Goal: Task Accomplishment & Management: Manage account settings

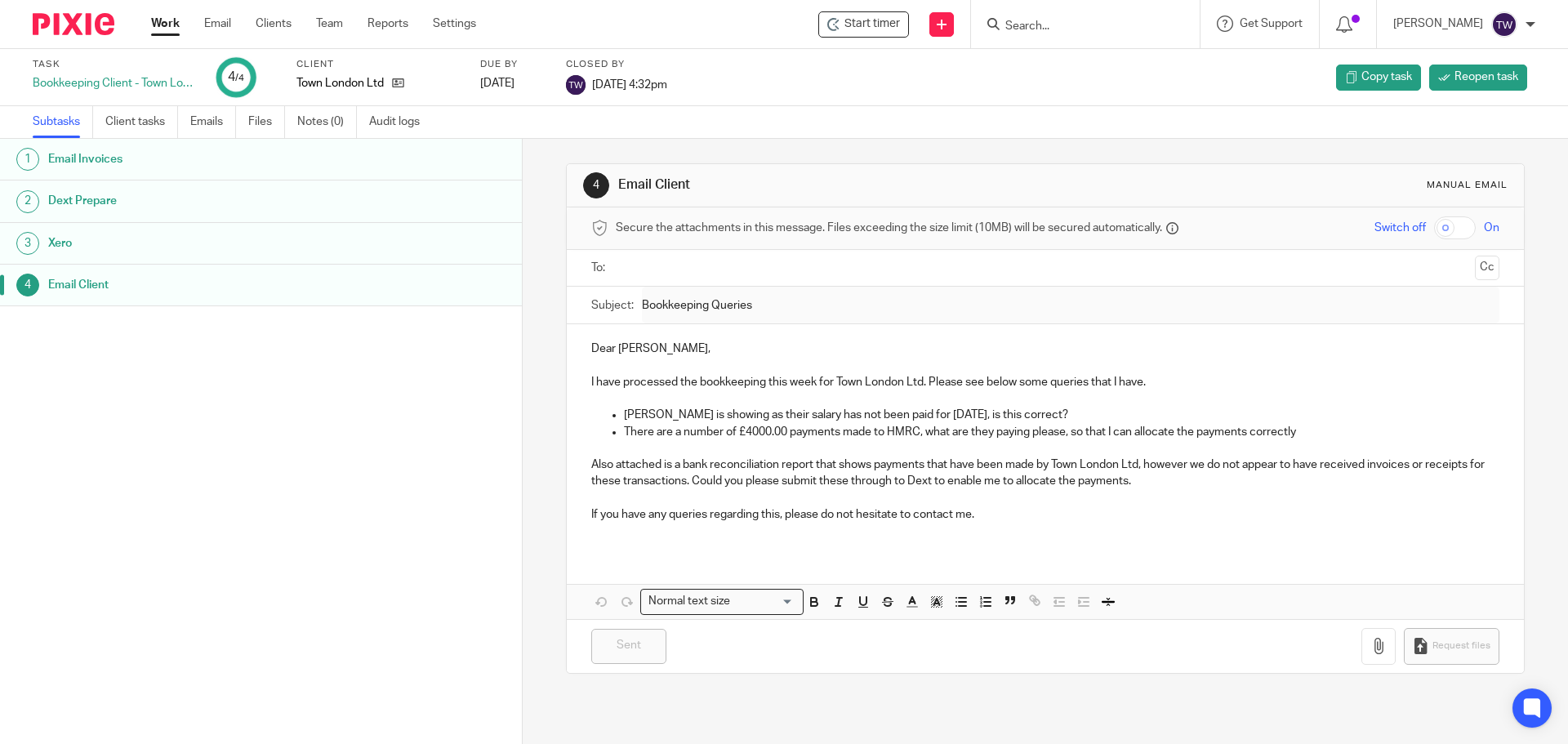
click at [1066, 19] on input "Search" at bounding box center [1077, 26] width 147 height 14
click at [1000, 19] on icon at bounding box center [993, 24] width 13 height 13
click at [1050, 21] on input "Search" at bounding box center [1077, 26] width 147 height 14
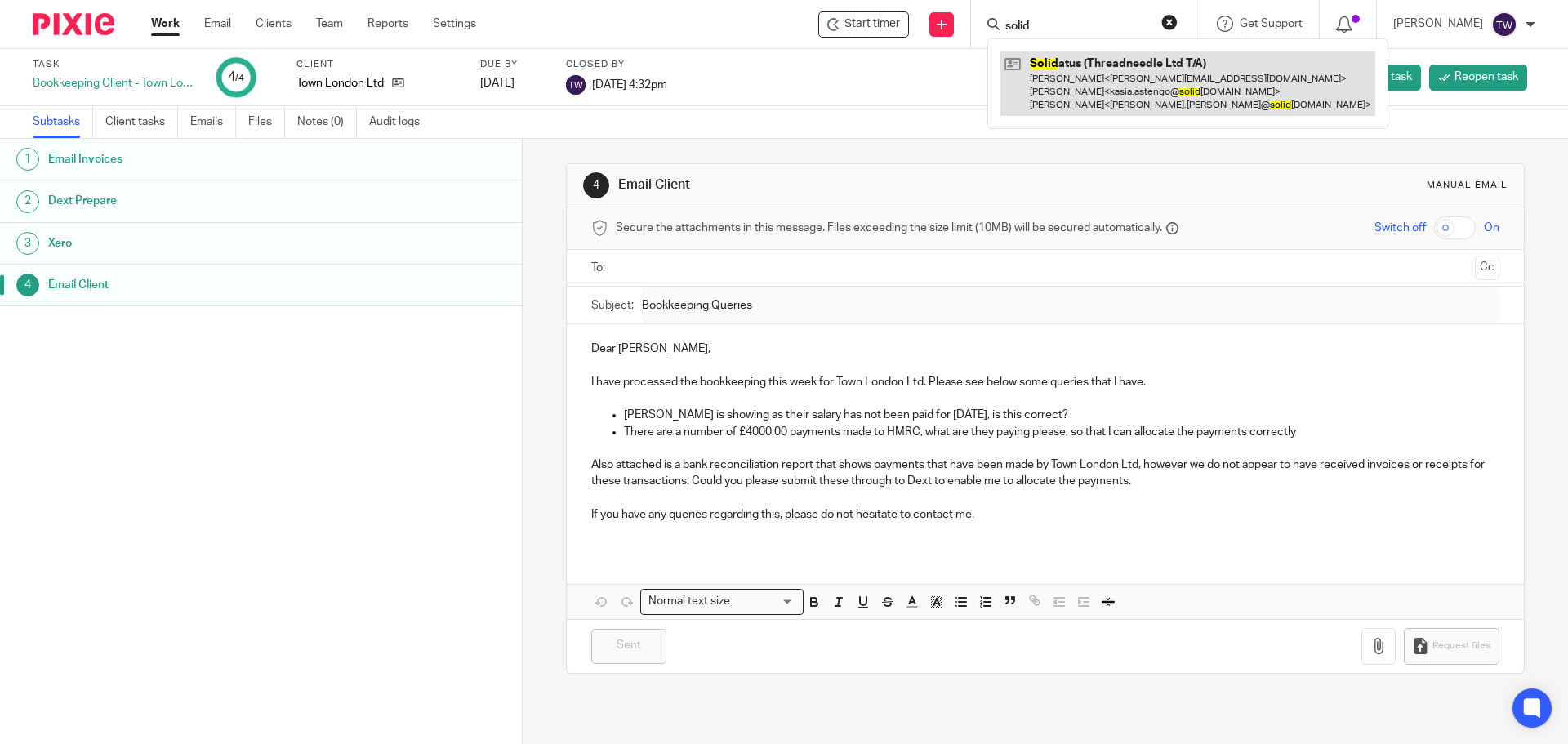
type input "solid"
click at [1151, 62] on link at bounding box center [1188, 83] width 375 height 65
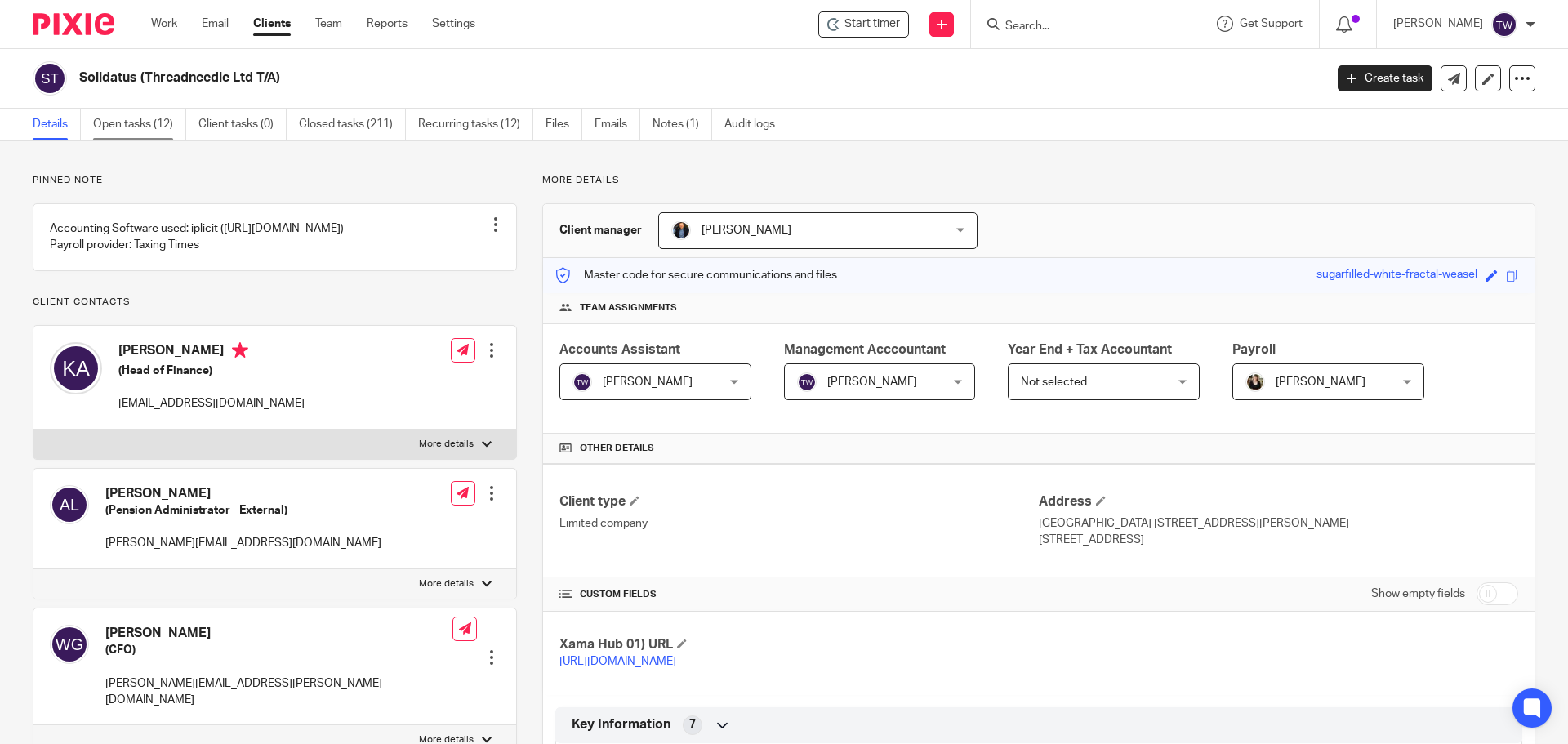
click at [143, 125] on link "Open tasks (12)" at bounding box center [140, 125] width 93 height 32
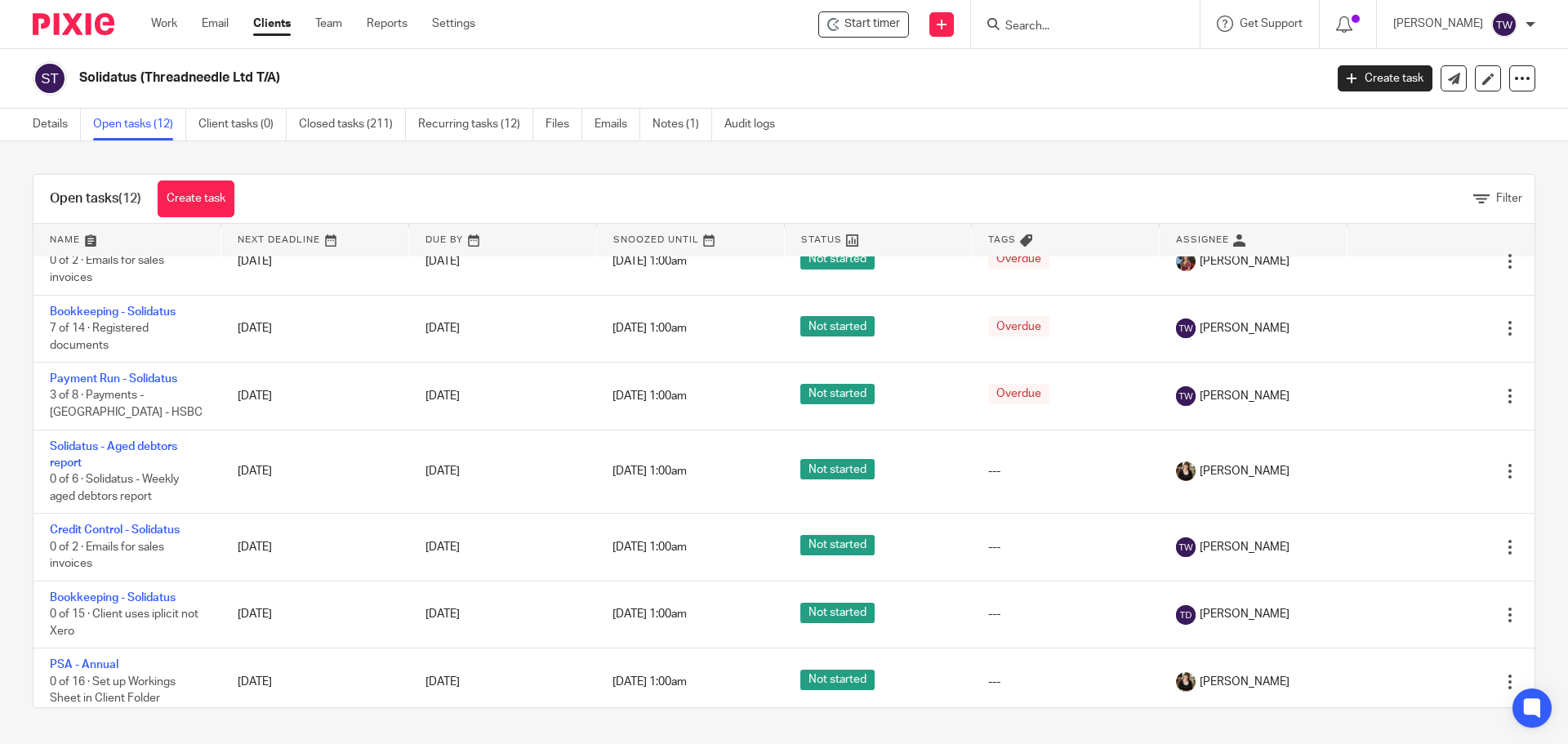
scroll to position [398, 0]
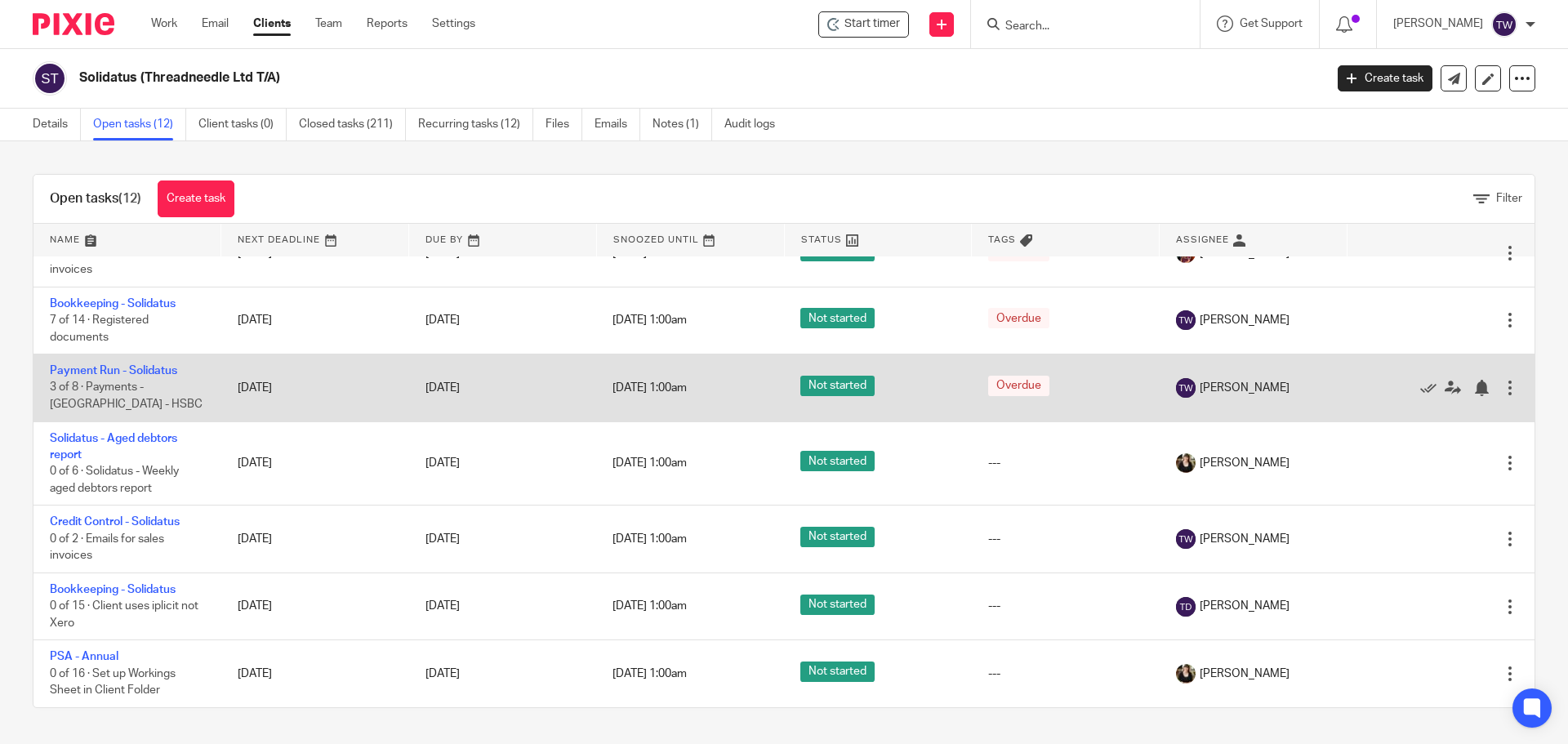
click at [99, 364] on td "Payment Run - Solidatus 3 of 8 · Payments - India - HSBC" at bounding box center [127, 388] width 188 height 67
click at [120, 372] on link "Payment Run - Solidatus" at bounding box center [113, 371] width 127 height 12
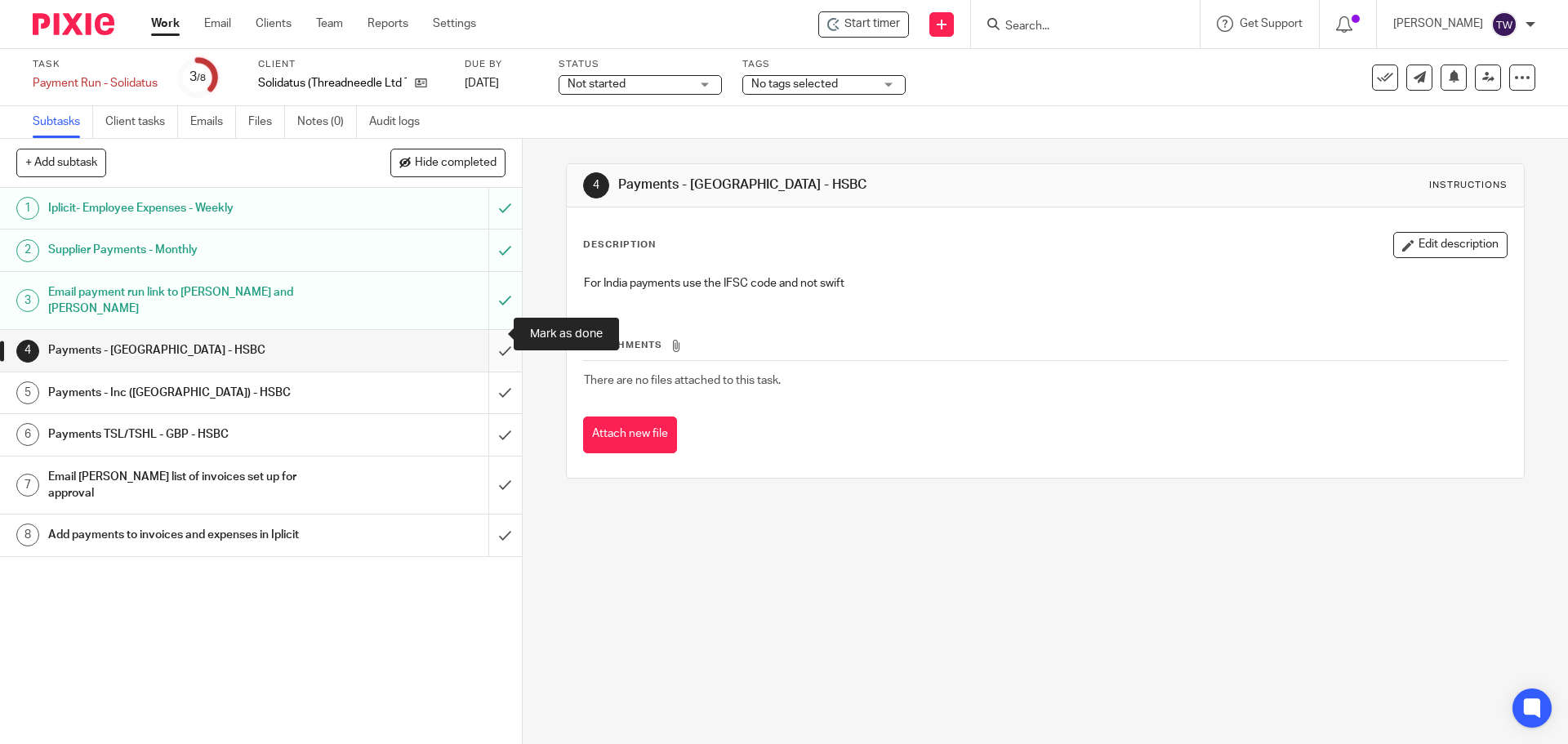
click at [499, 333] on input "submit" at bounding box center [261, 350] width 522 height 41
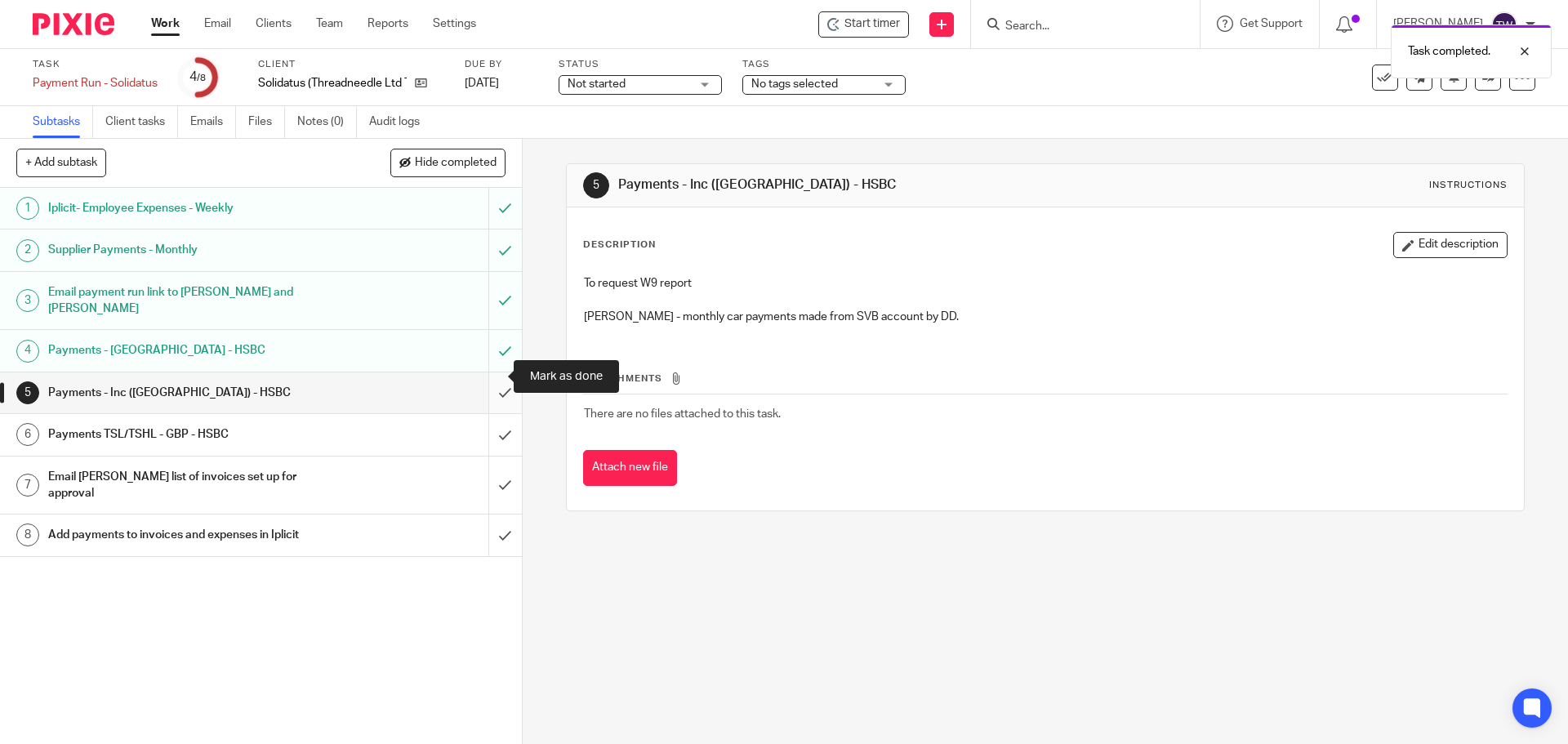
click at [484, 374] on input "submit" at bounding box center [261, 393] width 522 height 41
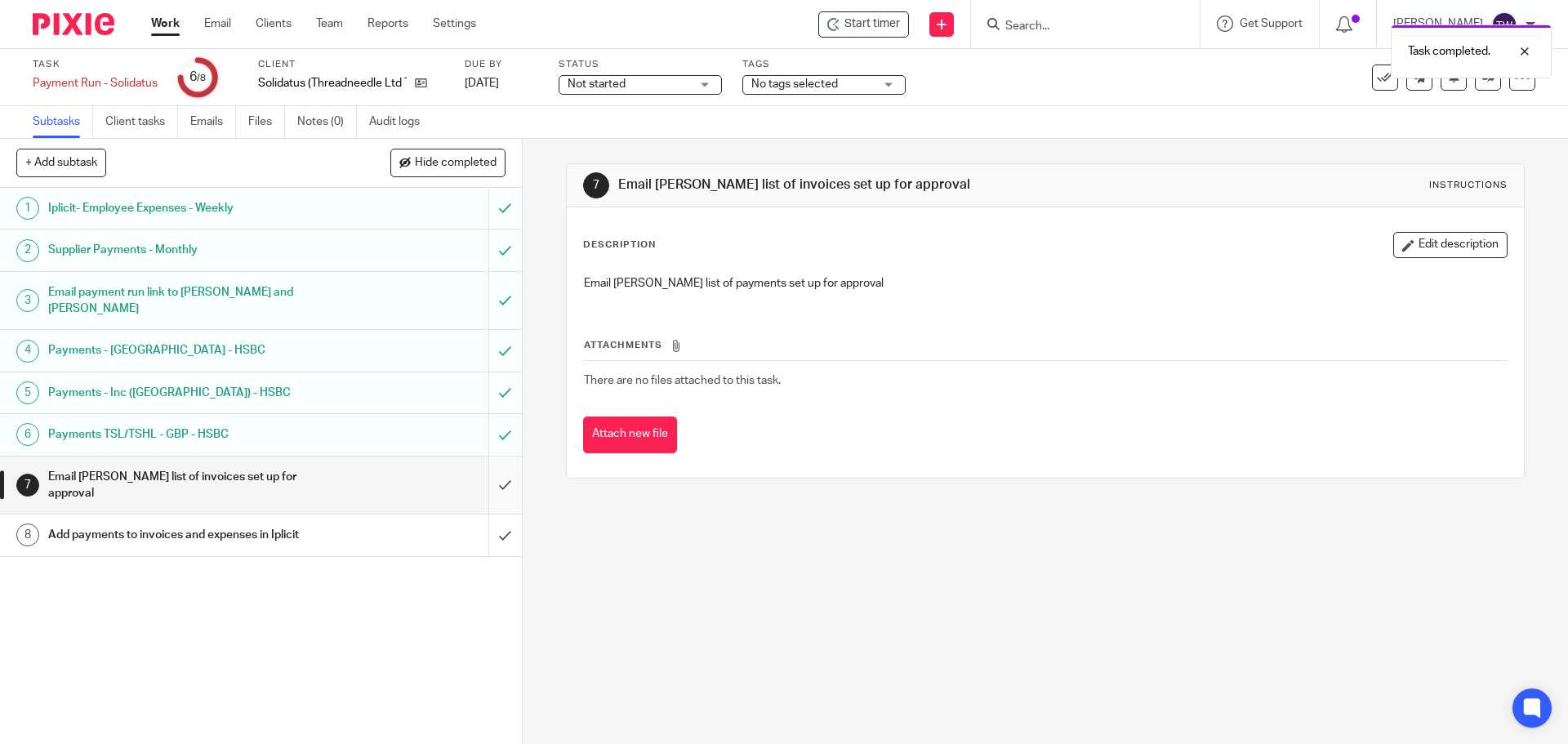
click at [492, 456] on input "submit" at bounding box center [261, 485] width 522 height 58
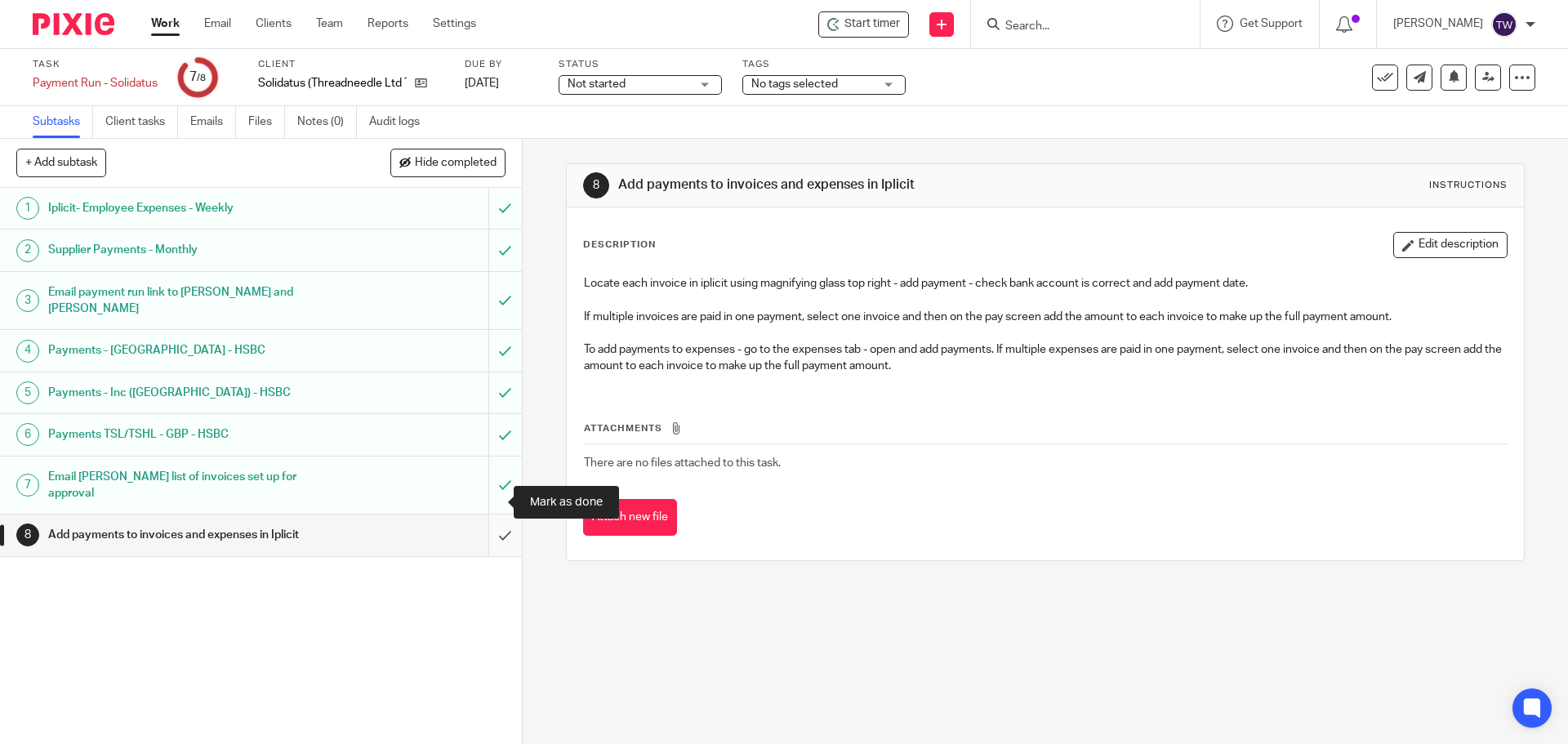
click at [484, 514] on input "submit" at bounding box center [261, 534] width 522 height 41
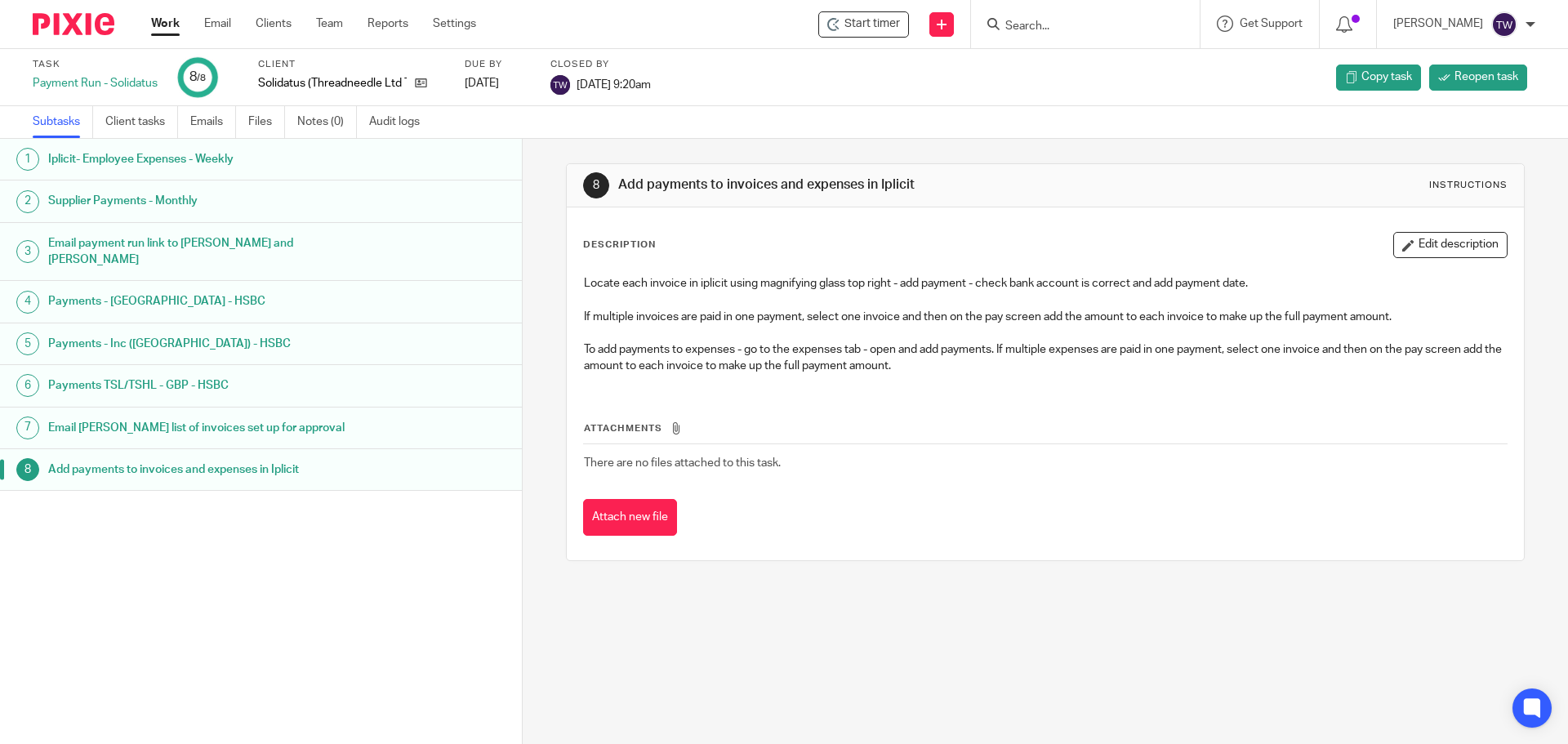
click at [158, 21] on link "Work" at bounding box center [166, 23] width 29 height 16
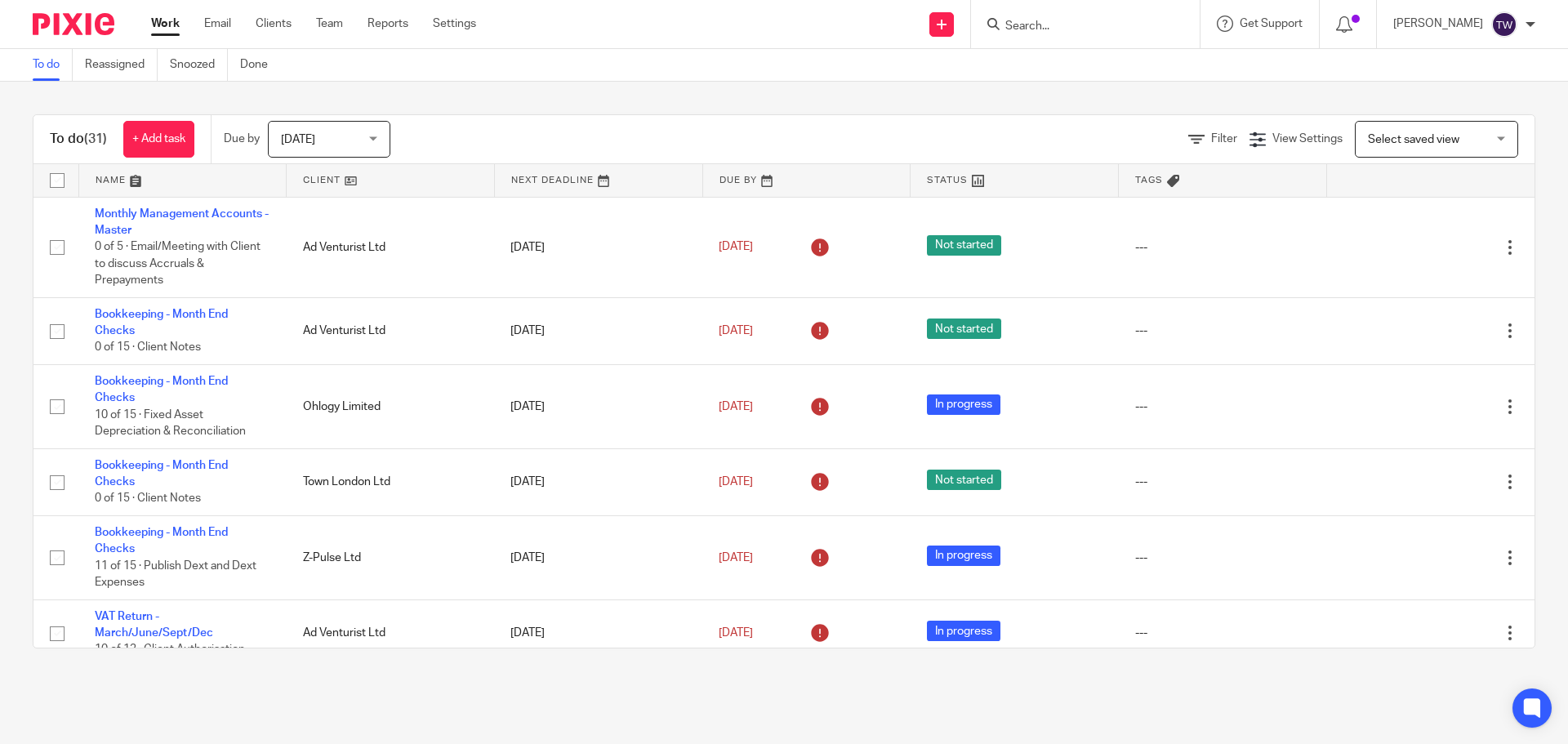
click at [1065, 39] on div at bounding box center [1086, 24] width 229 height 48
click at [1063, 20] on input "Search" at bounding box center [1077, 26] width 147 height 14
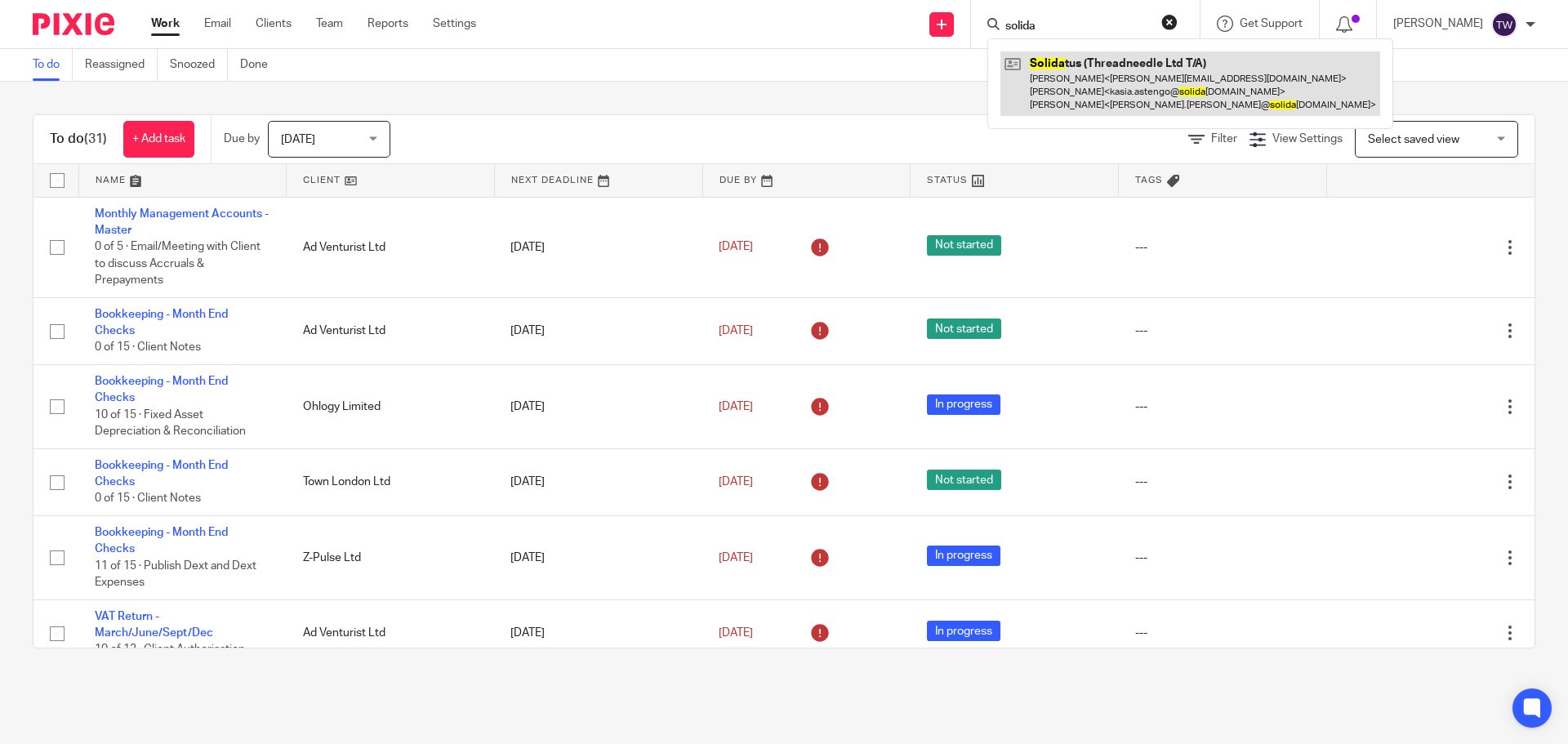
type input "solida"
click at [1112, 63] on link at bounding box center [1190, 83] width 380 height 65
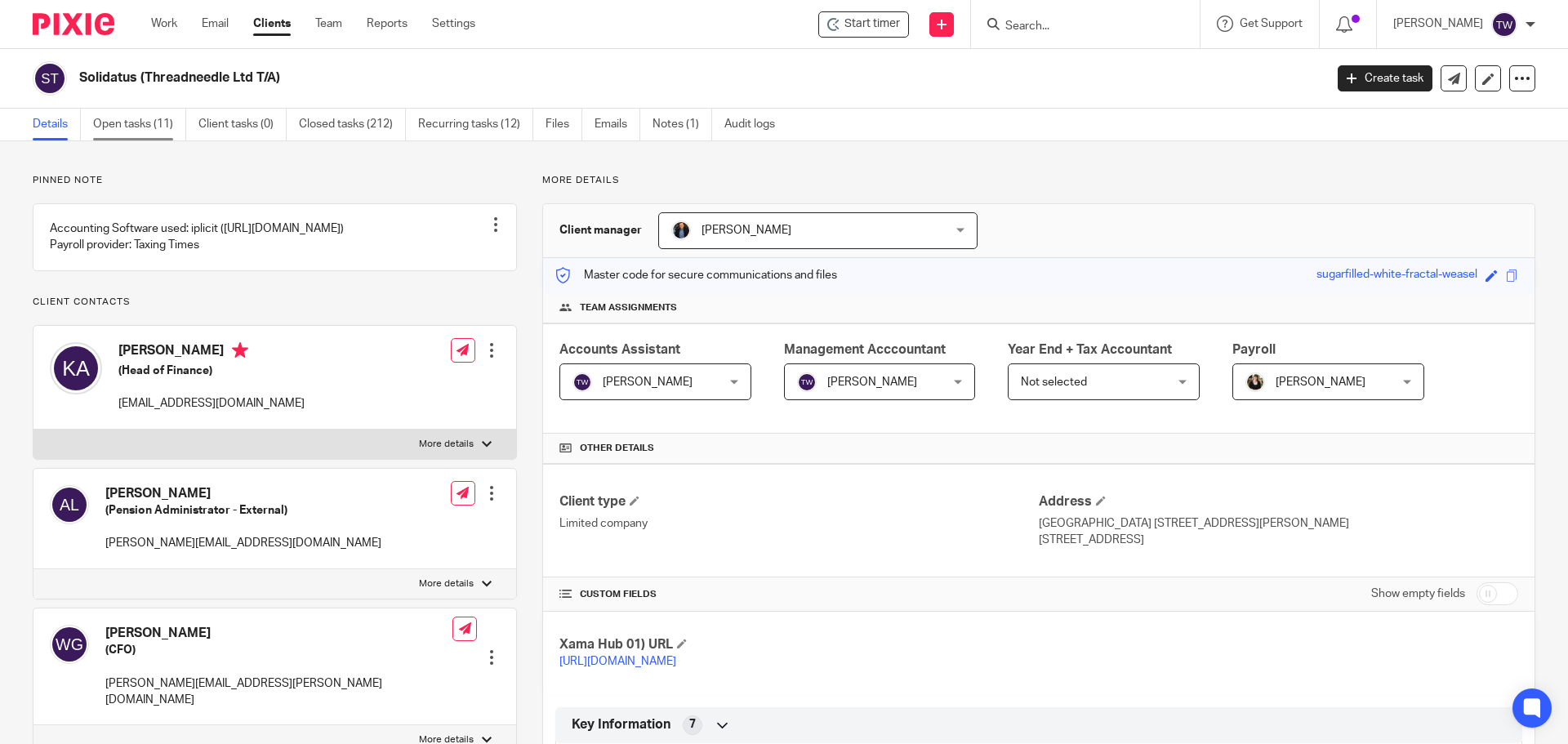
click at [146, 126] on link "Open tasks (11)" at bounding box center [140, 125] width 93 height 32
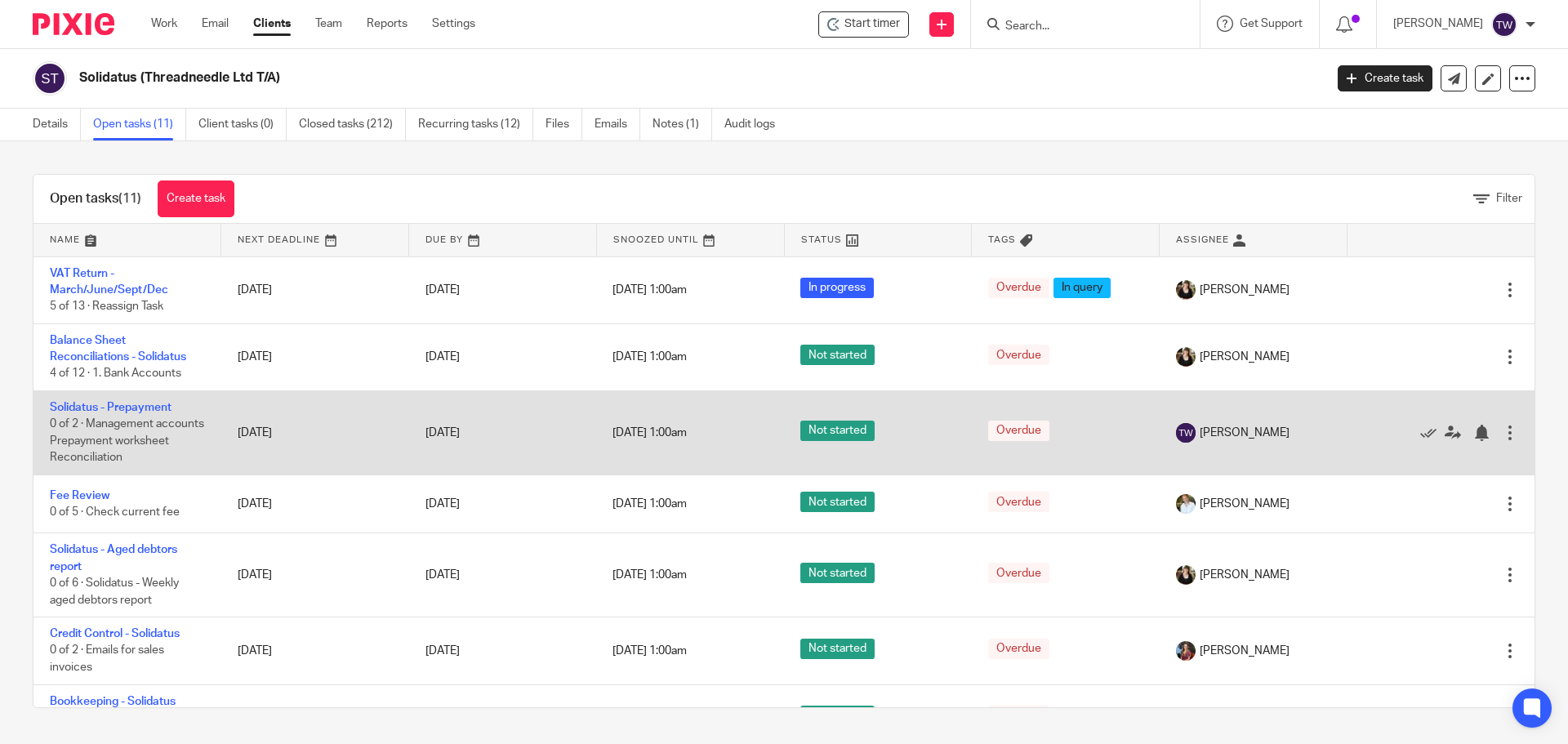
scroll to position [82, 0]
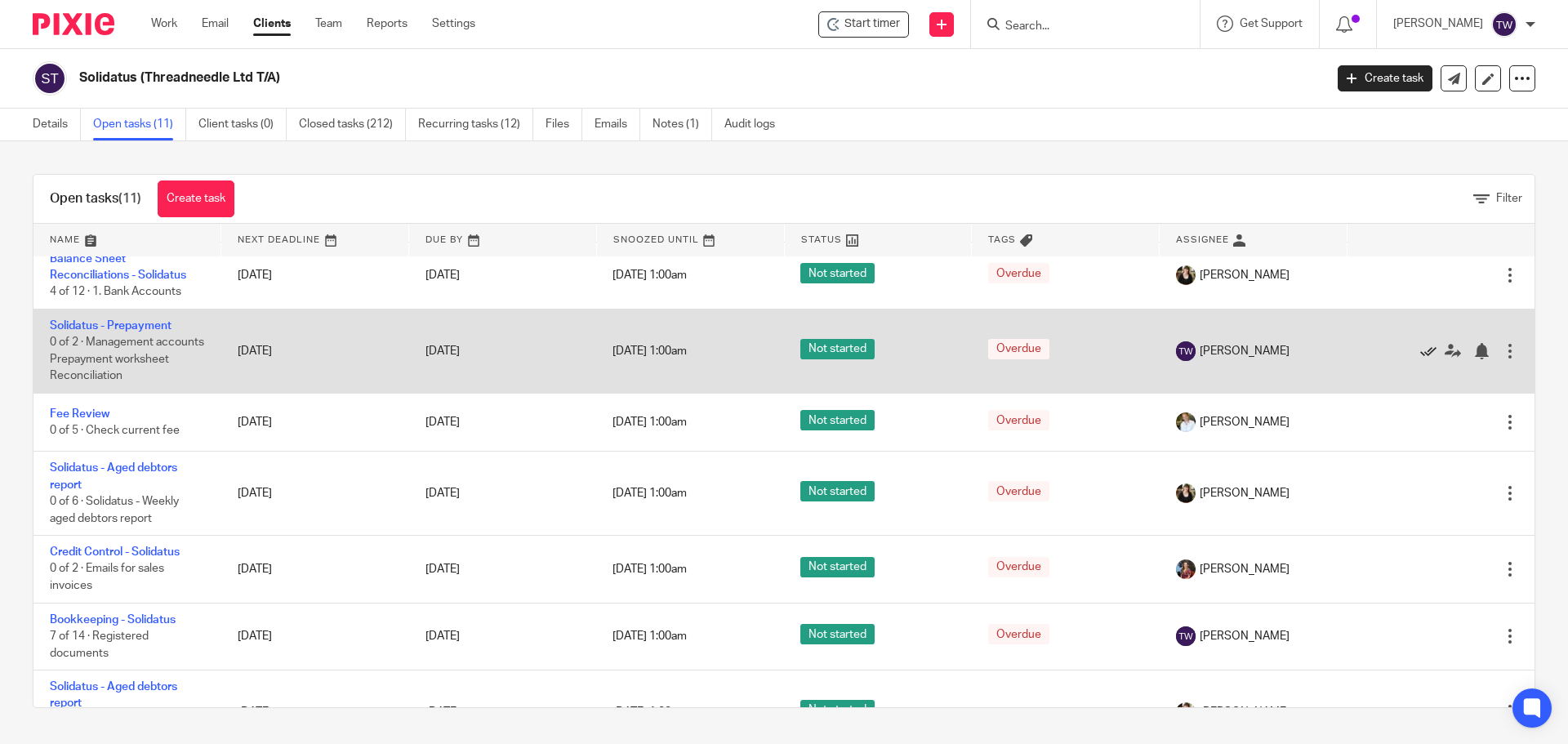
click at [1421, 353] on icon at bounding box center [1428, 351] width 16 height 16
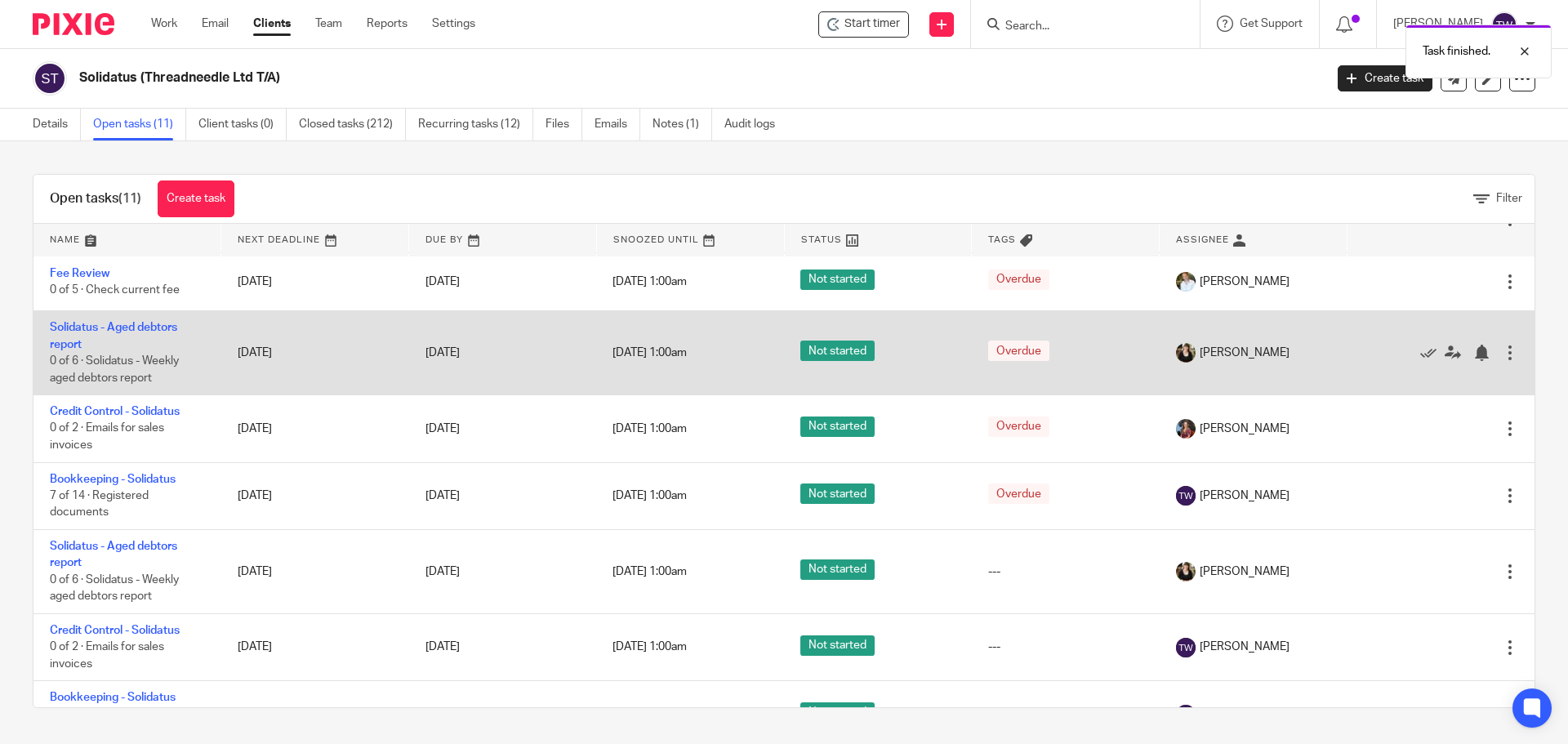
scroll to position [163, 0]
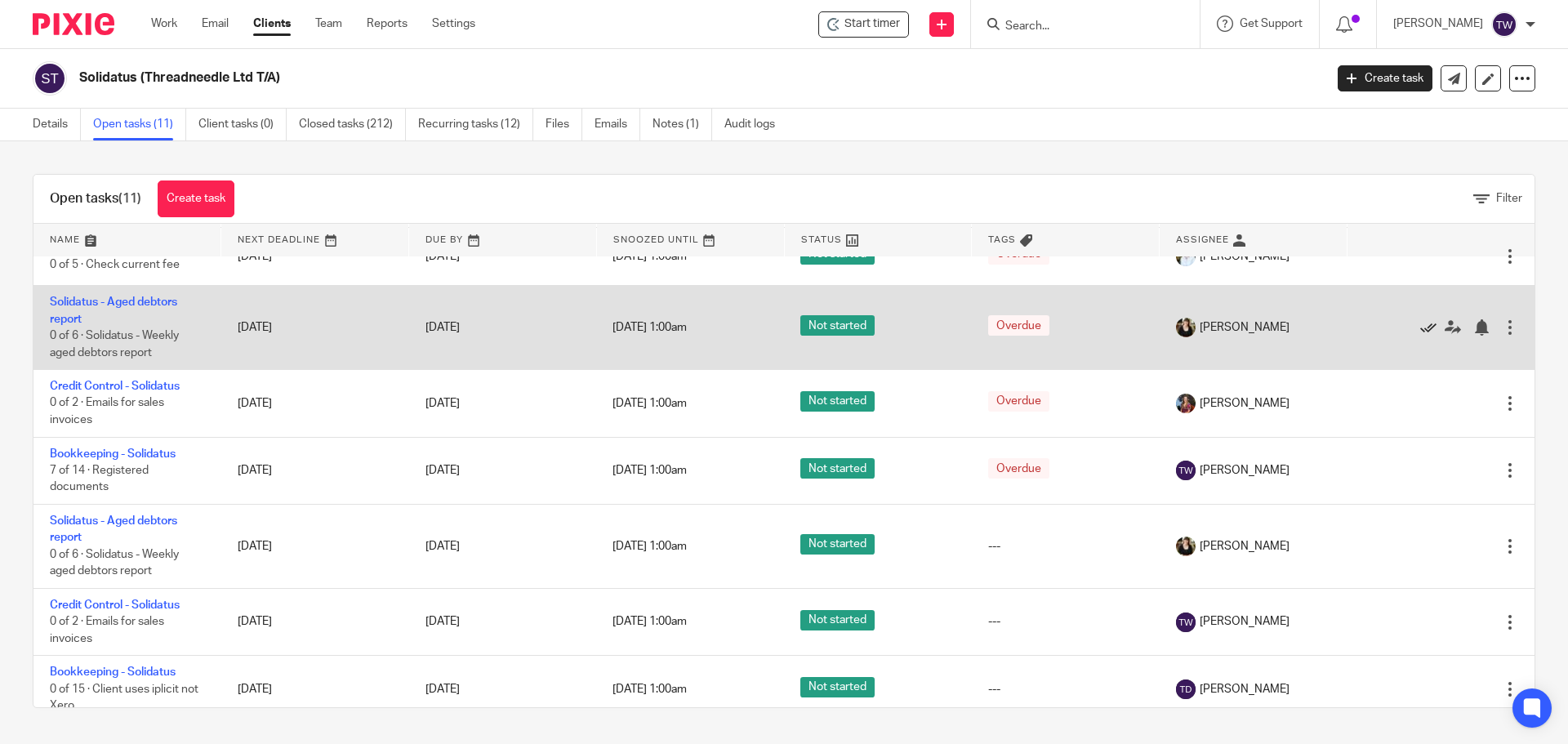
click at [1421, 323] on icon at bounding box center [1428, 327] width 16 height 16
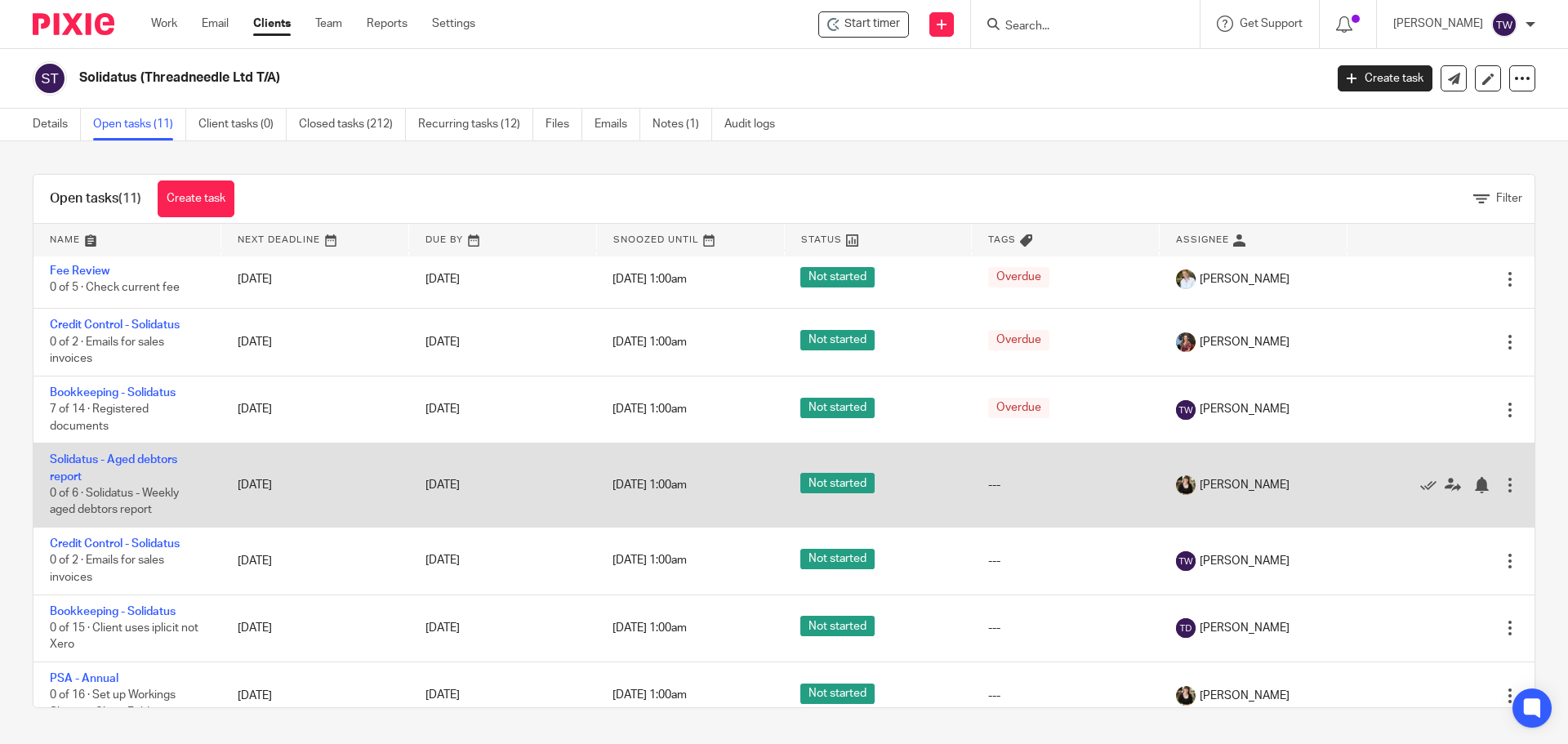
scroll to position [162, 0]
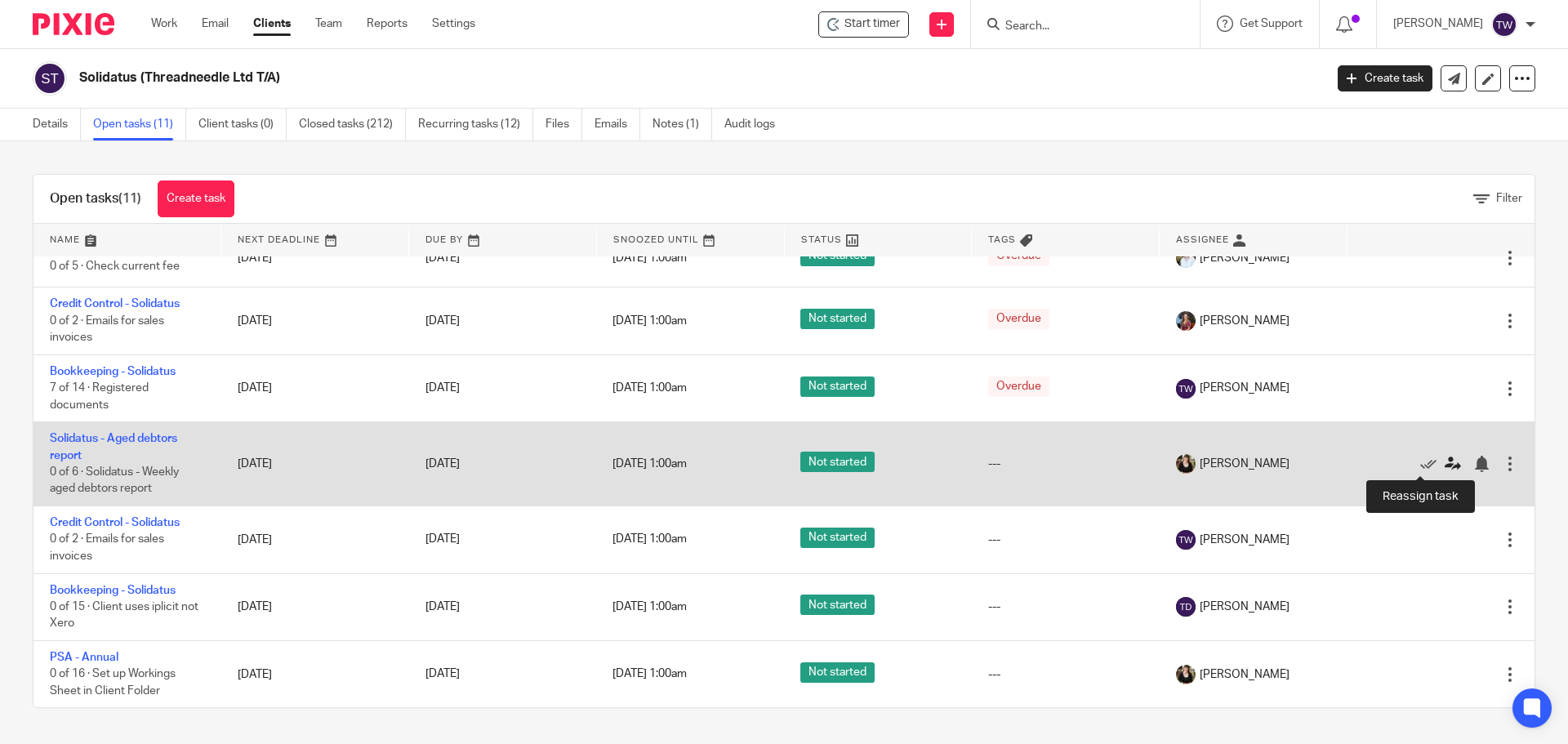
click at [1445, 460] on icon at bounding box center [1453, 464] width 16 height 16
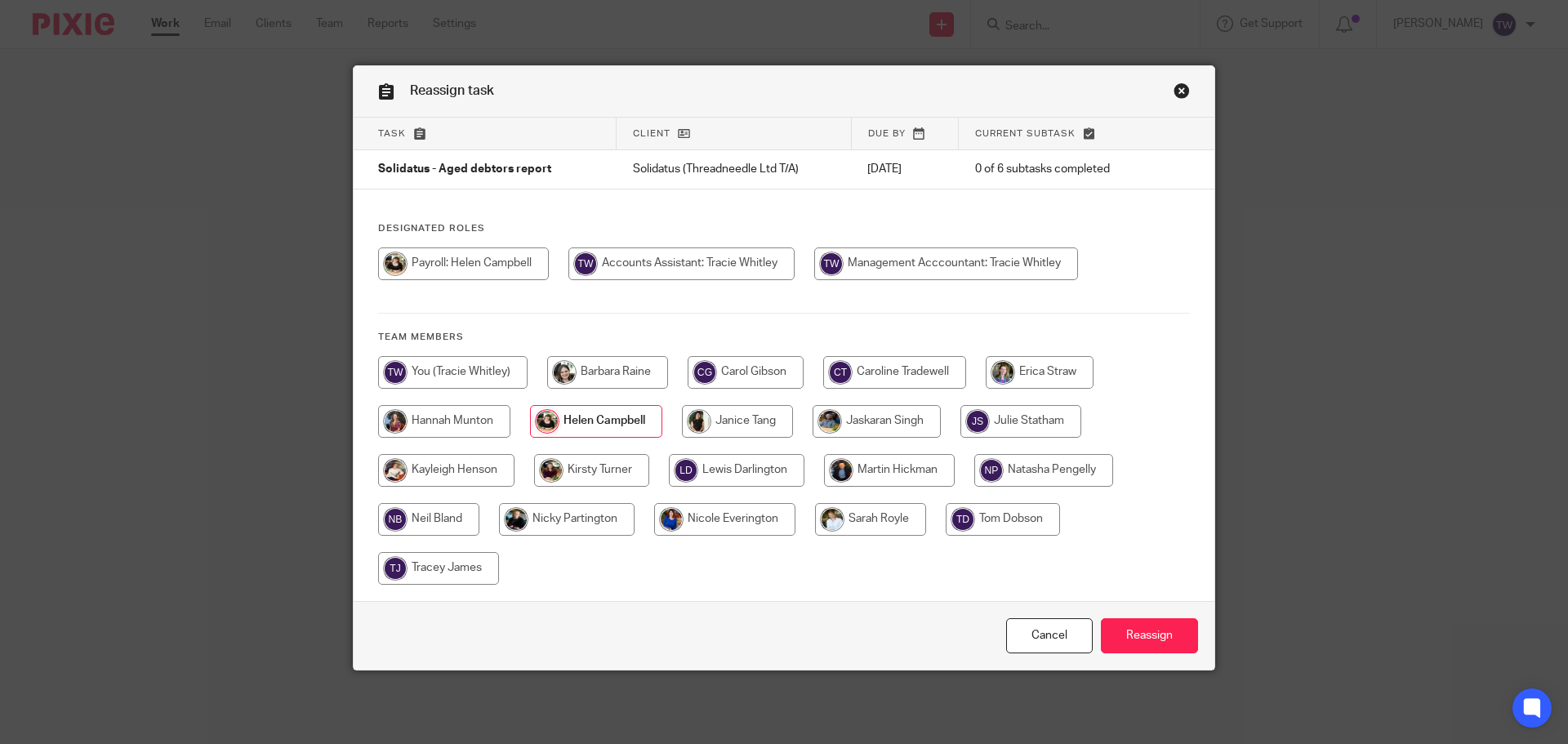
click at [428, 364] on input "radio" at bounding box center [453, 372] width 150 height 33
radio input "true"
click at [1126, 627] on input "Reassign" at bounding box center [1149, 636] width 97 height 35
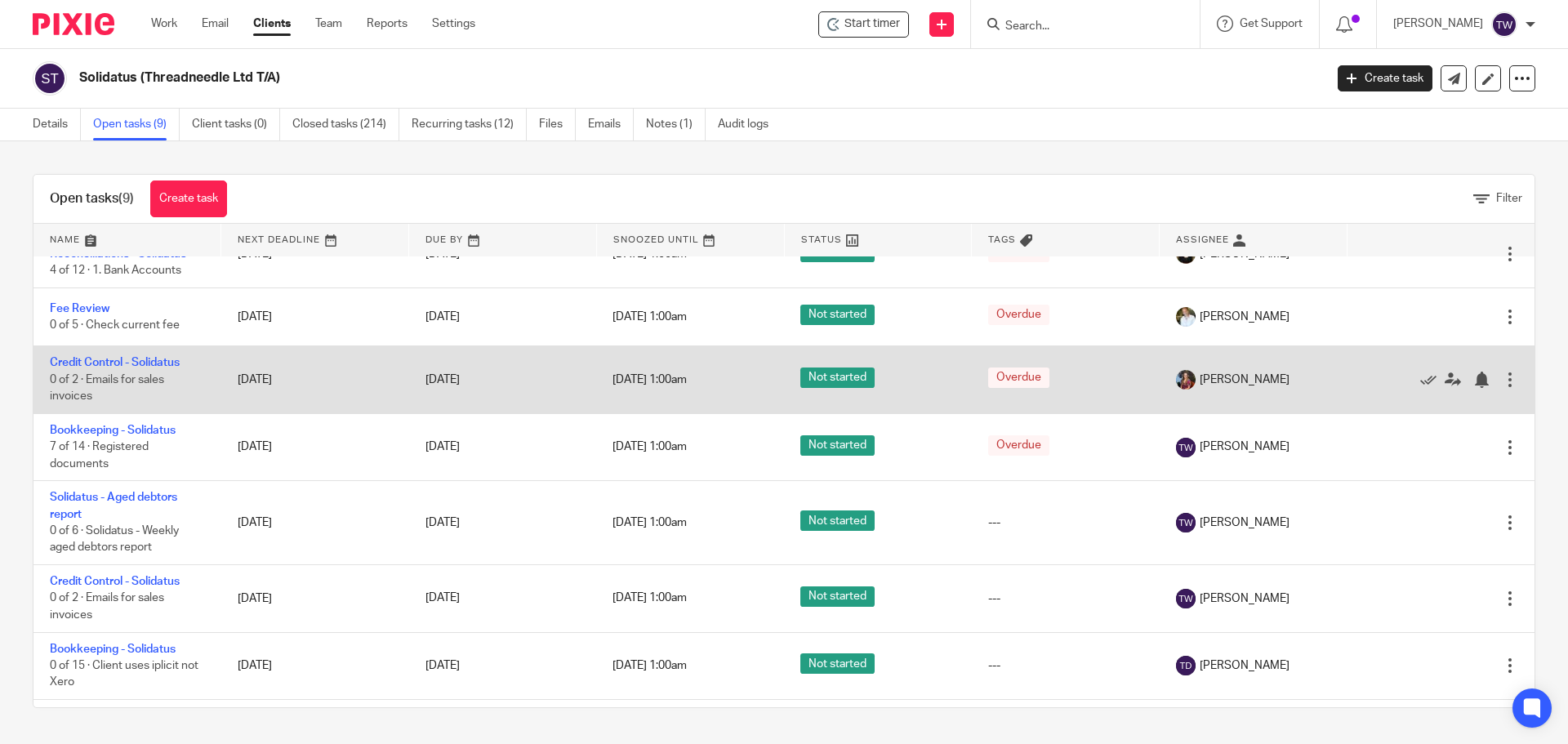
scroll to position [162, 0]
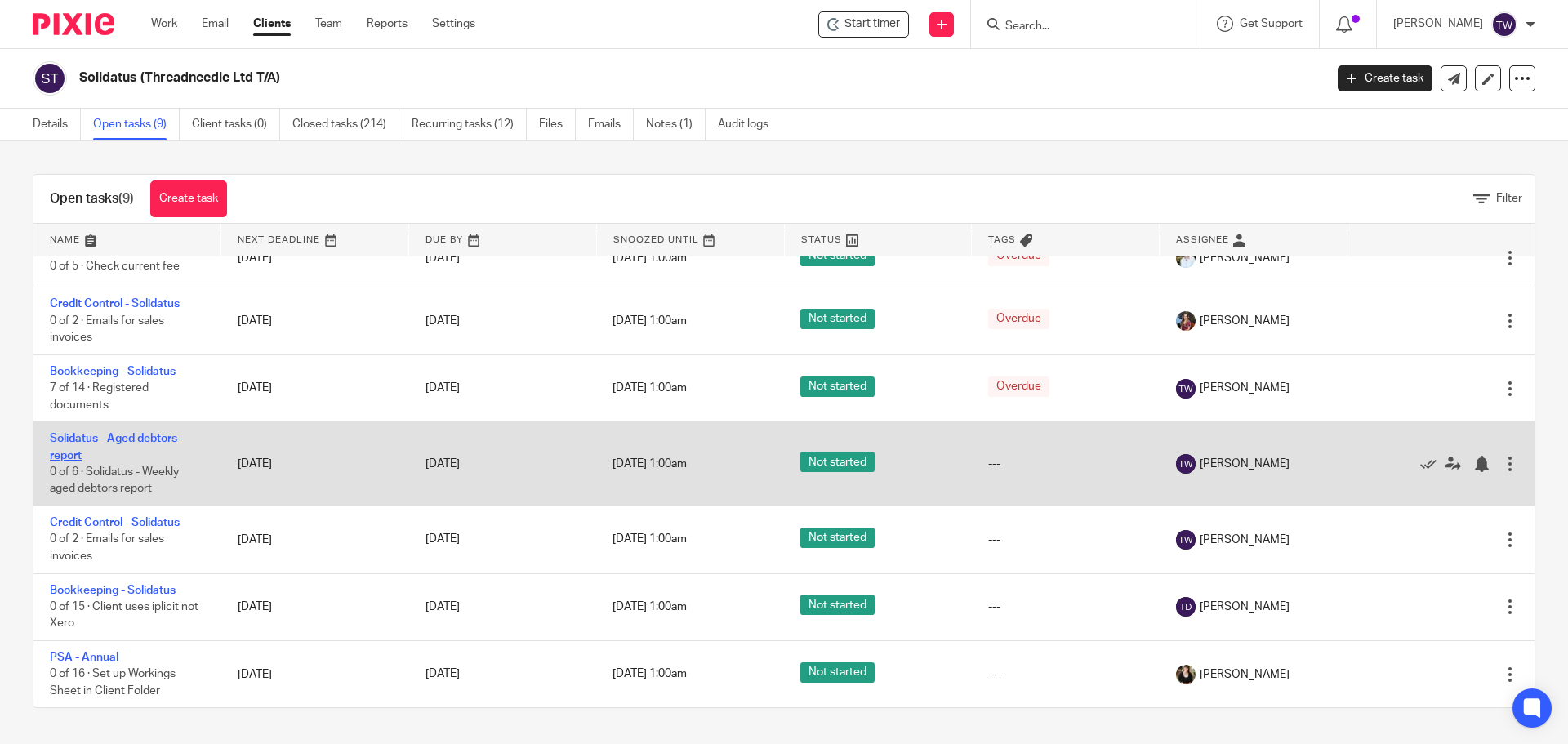
click at [159, 434] on link "Solidatus - Aged debtors report" at bounding box center [113, 446] width 127 height 28
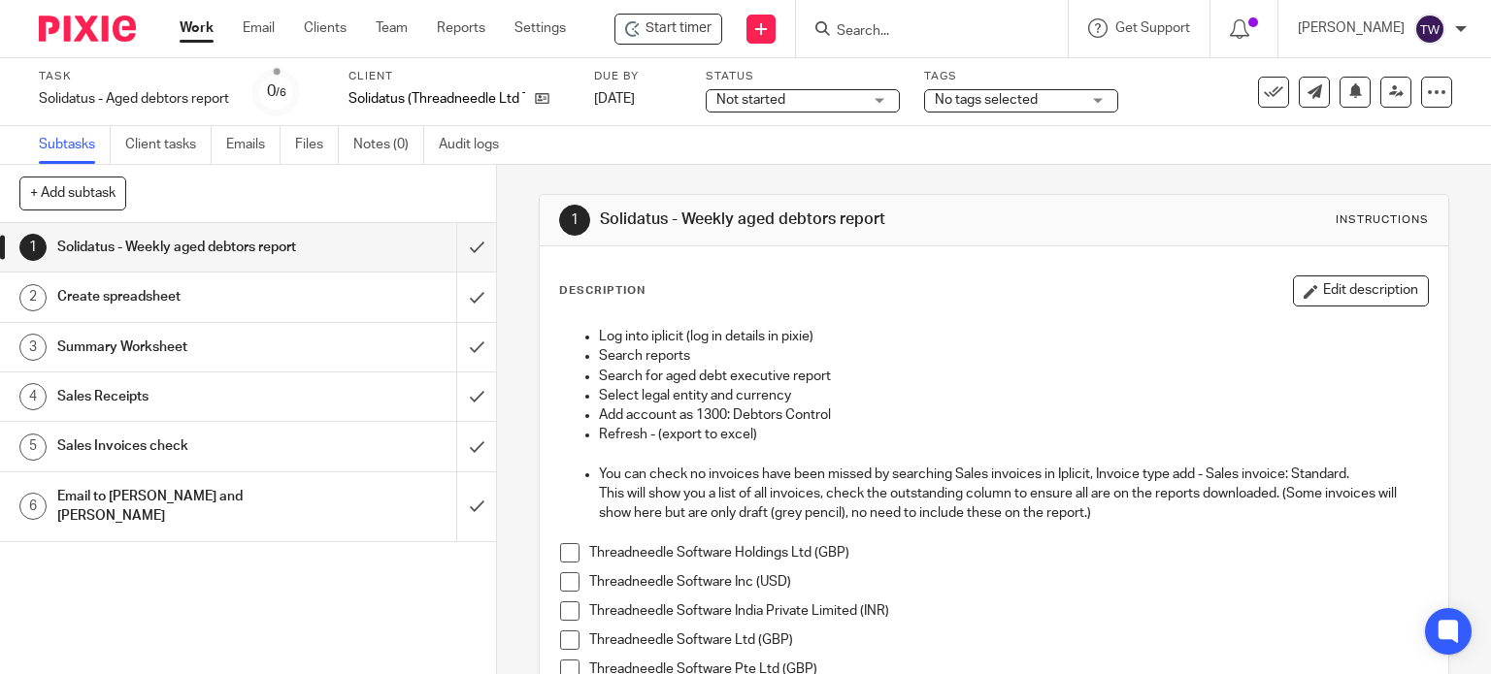
click at [566, 555] on span at bounding box center [569, 552] width 19 height 19
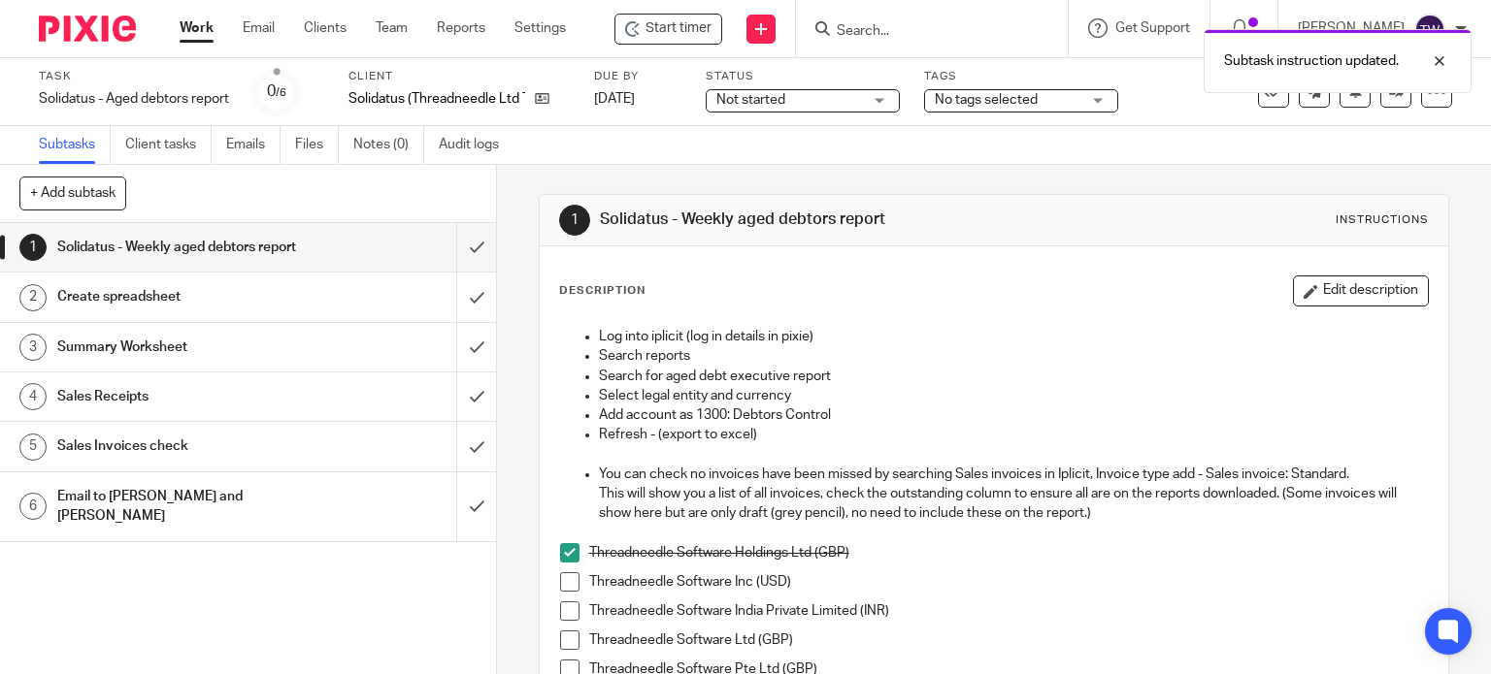
click at [563, 580] on span at bounding box center [569, 582] width 19 height 19
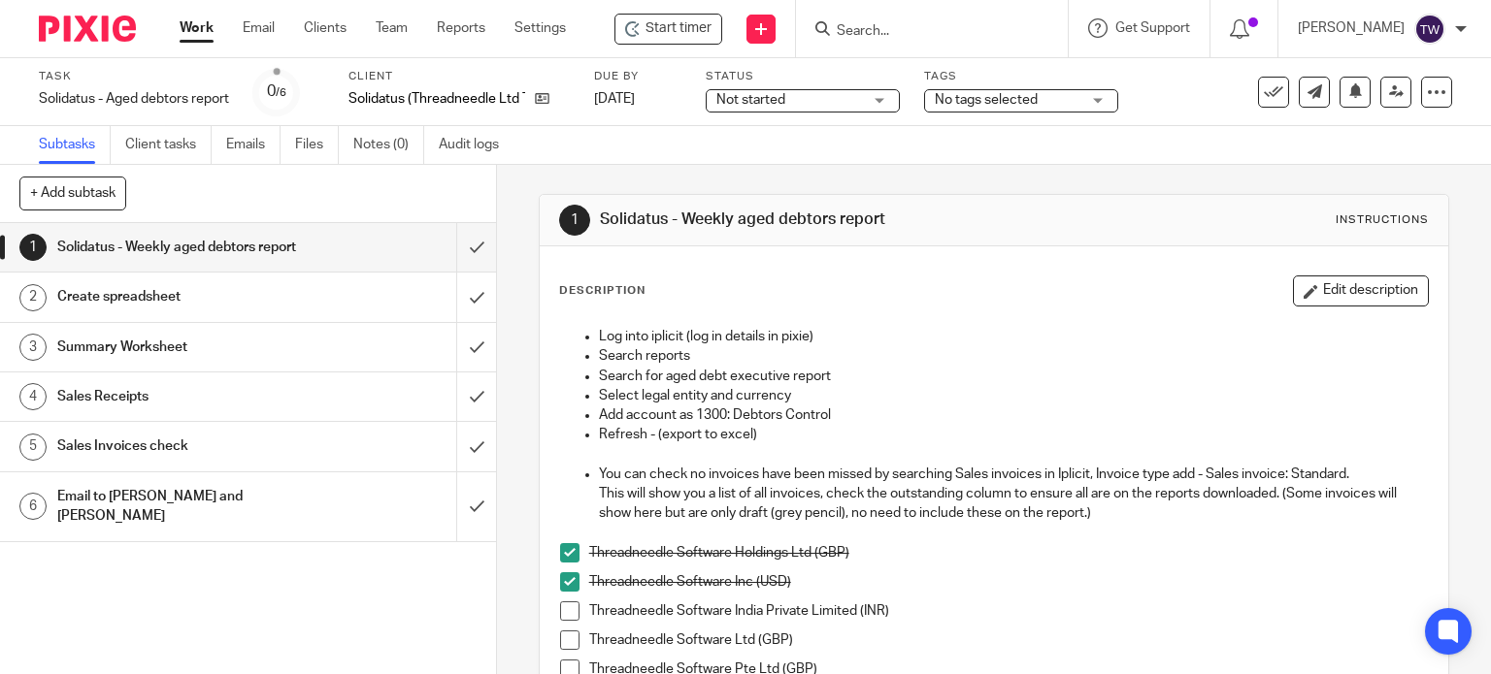
click at [560, 617] on span at bounding box center [569, 611] width 19 height 19
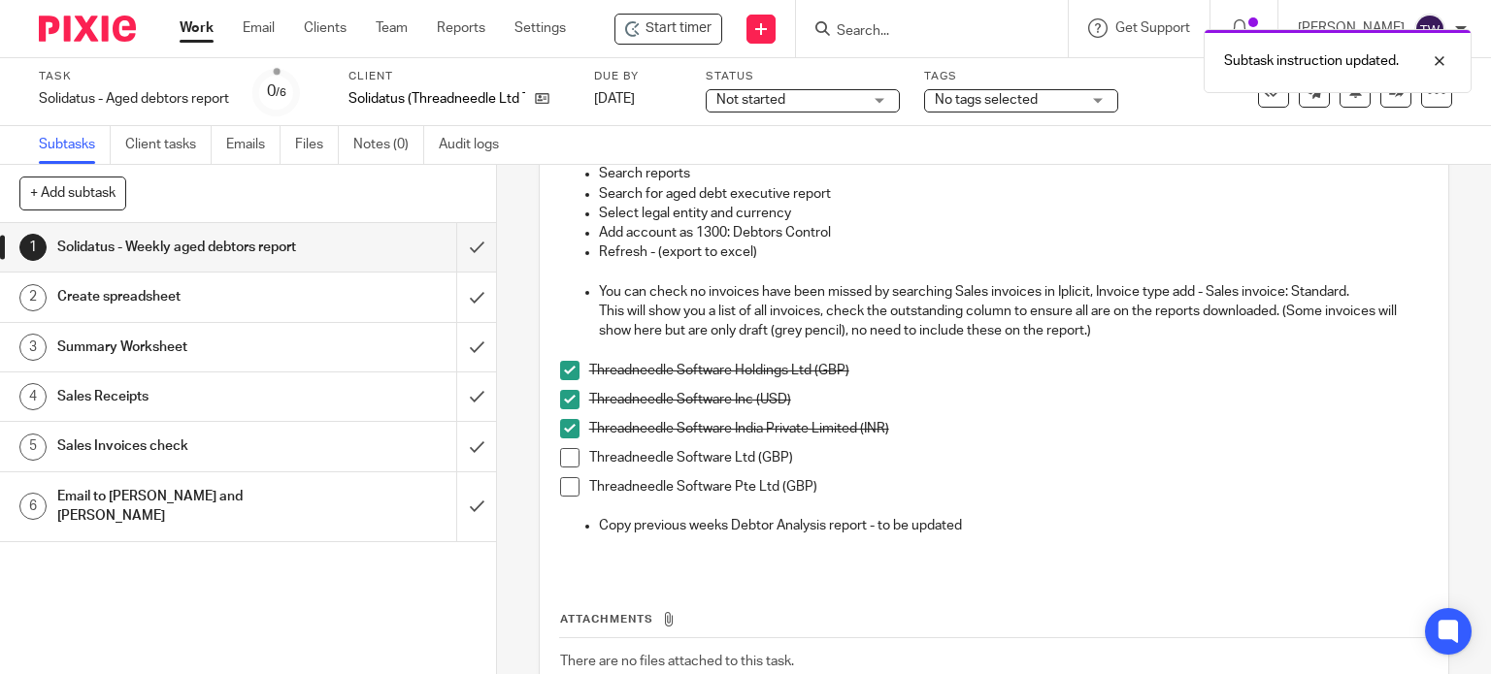
scroll to position [194, 0]
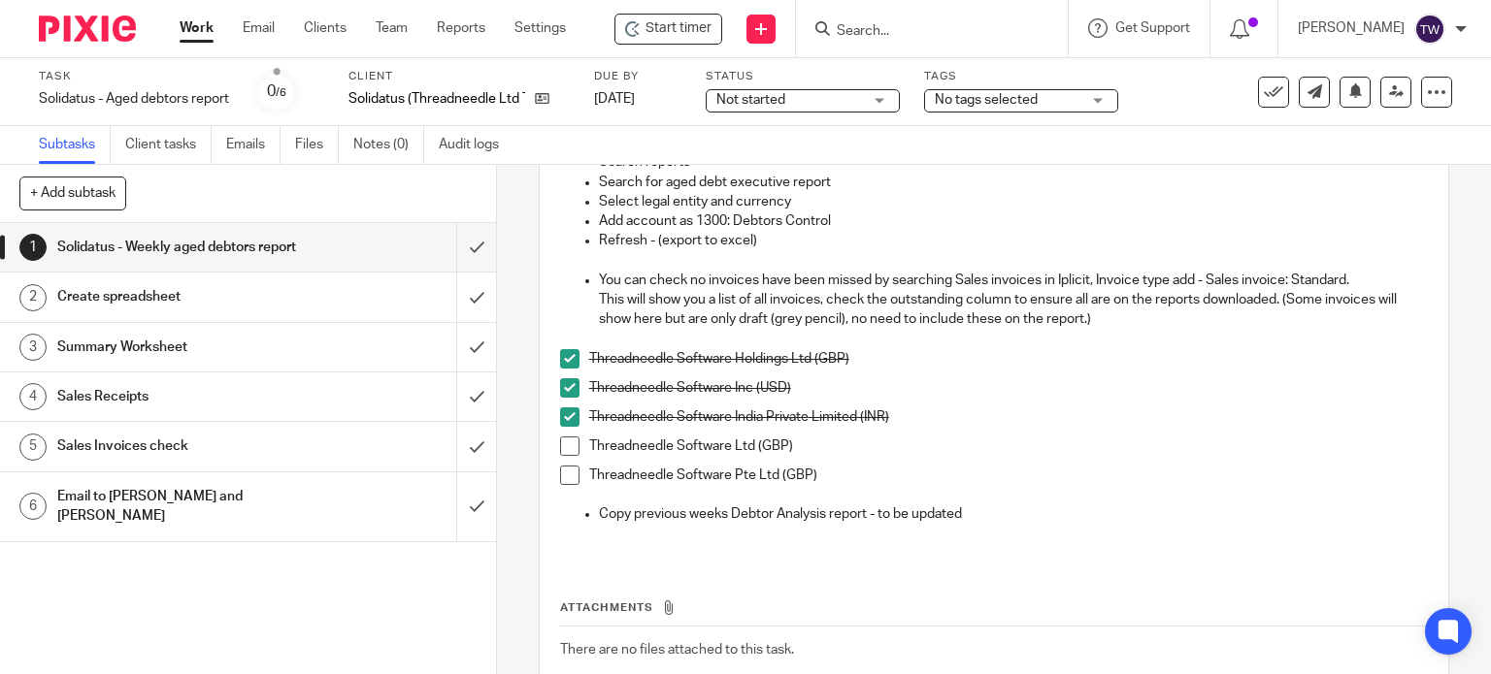
click at [569, 453] on span at bounding box center [569, 446] width 19 height 19
click at [567, 482] on span at bounding box center [569, 475] width 19 height 19
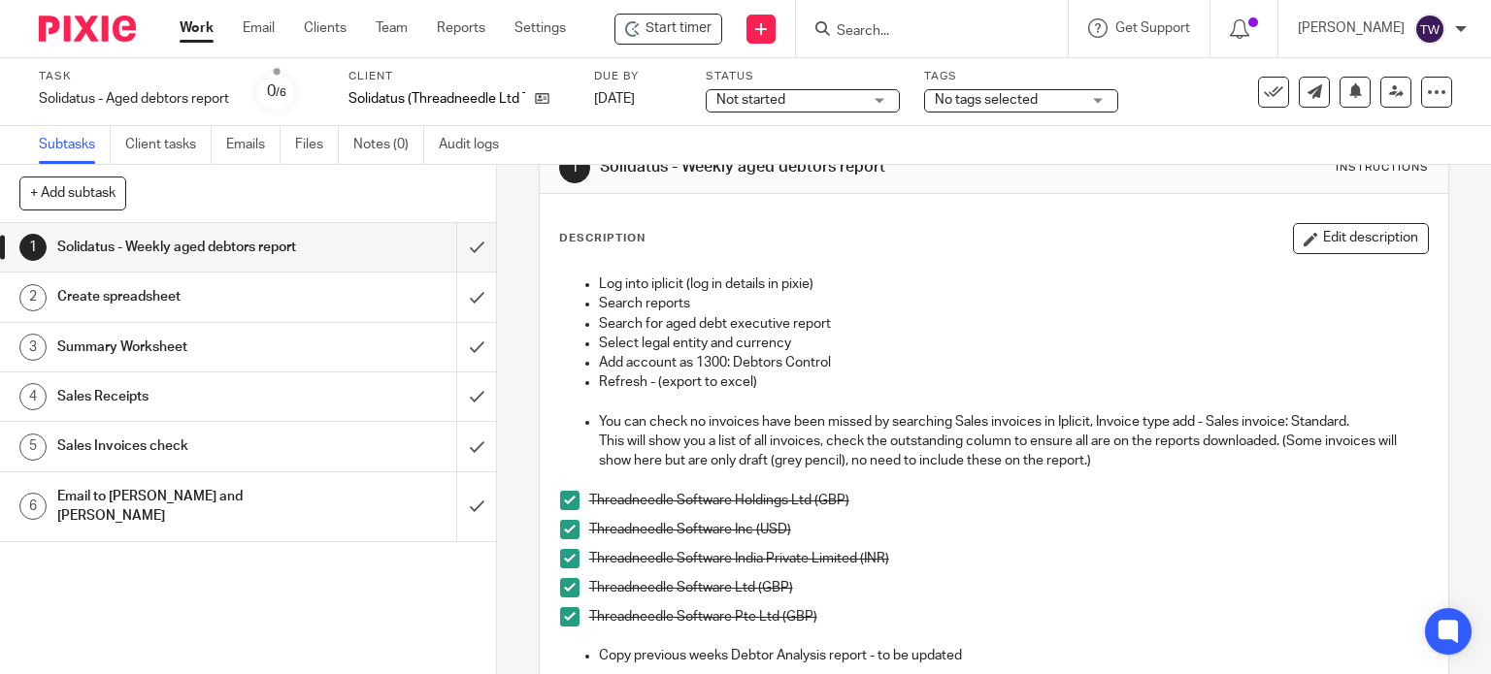
scroll to position [97, 0]
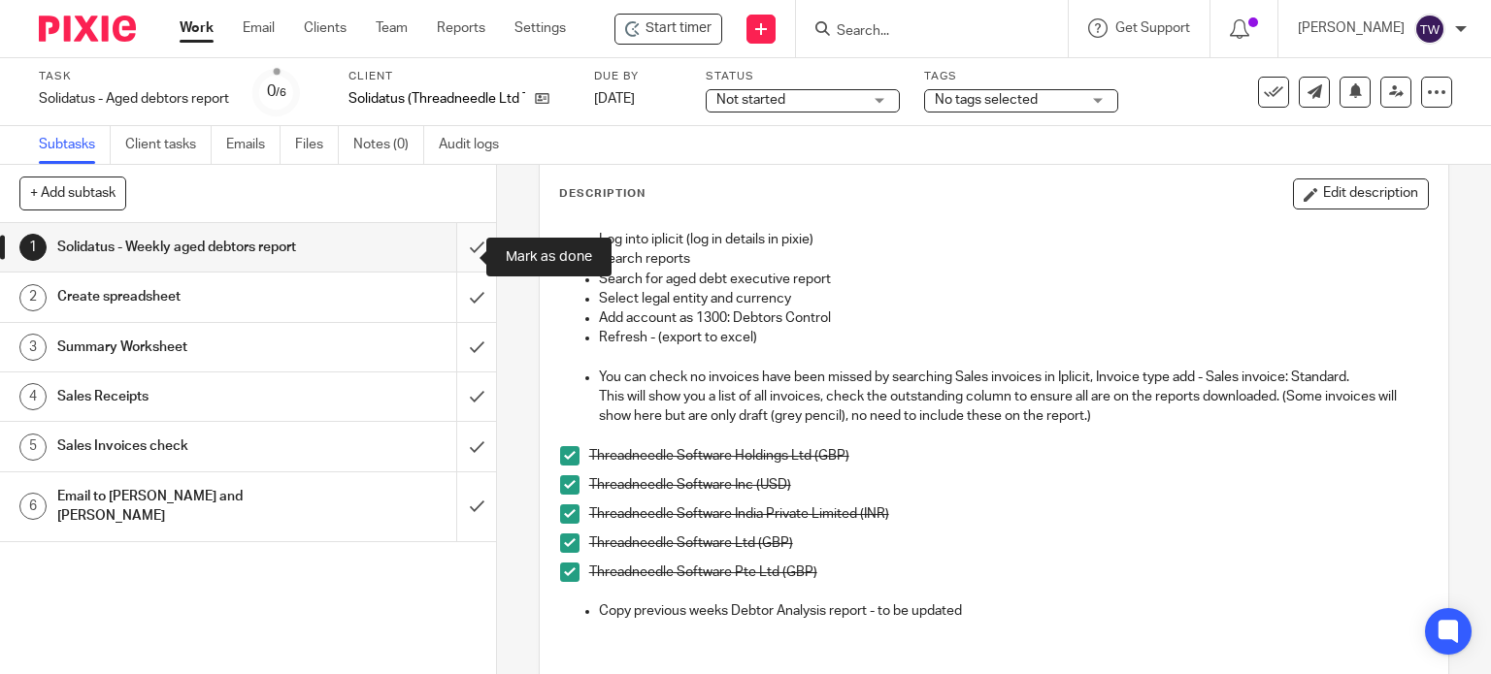
click at [455, 258] on input "submit" at bounding box center [248, 247] width 496 height 49
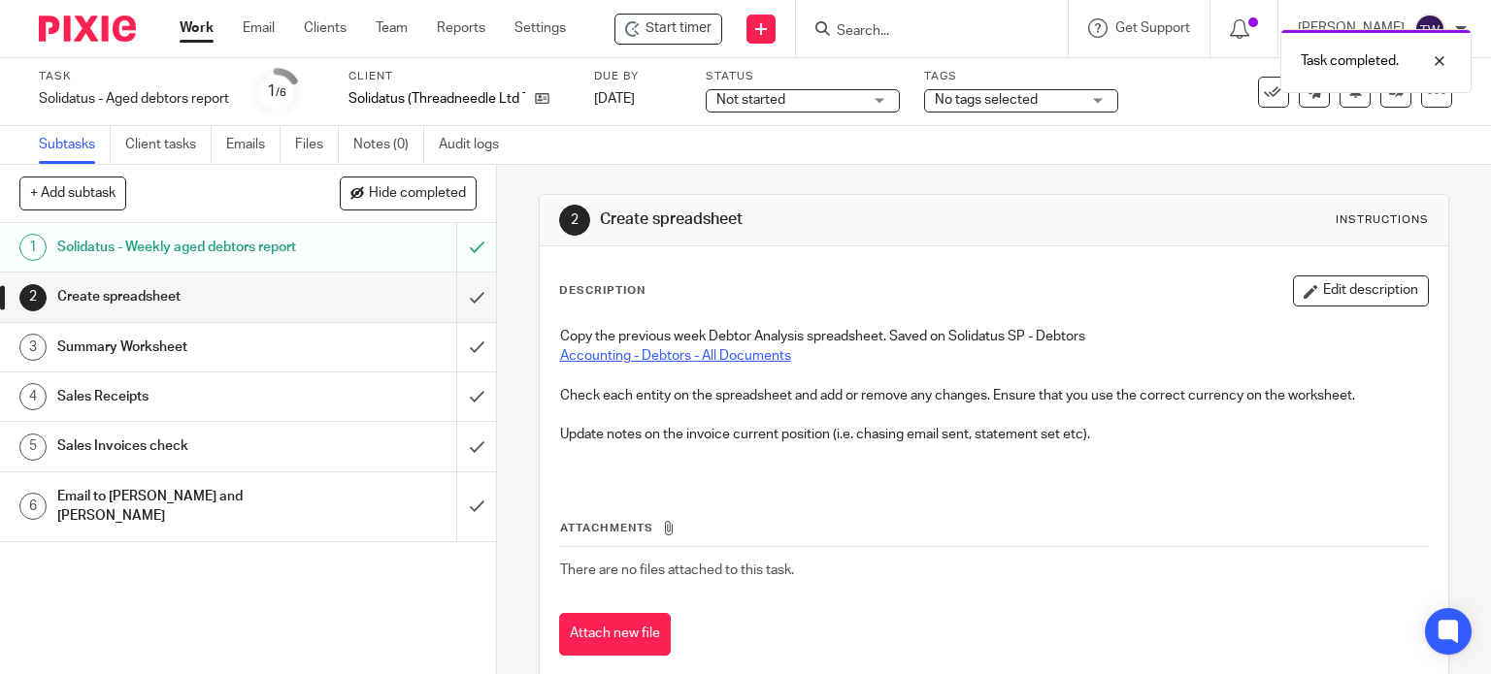
click at [650, 355] on link "Accounting - Debtors - All Documents" at bounding box center [675, 356] width 231 height 14
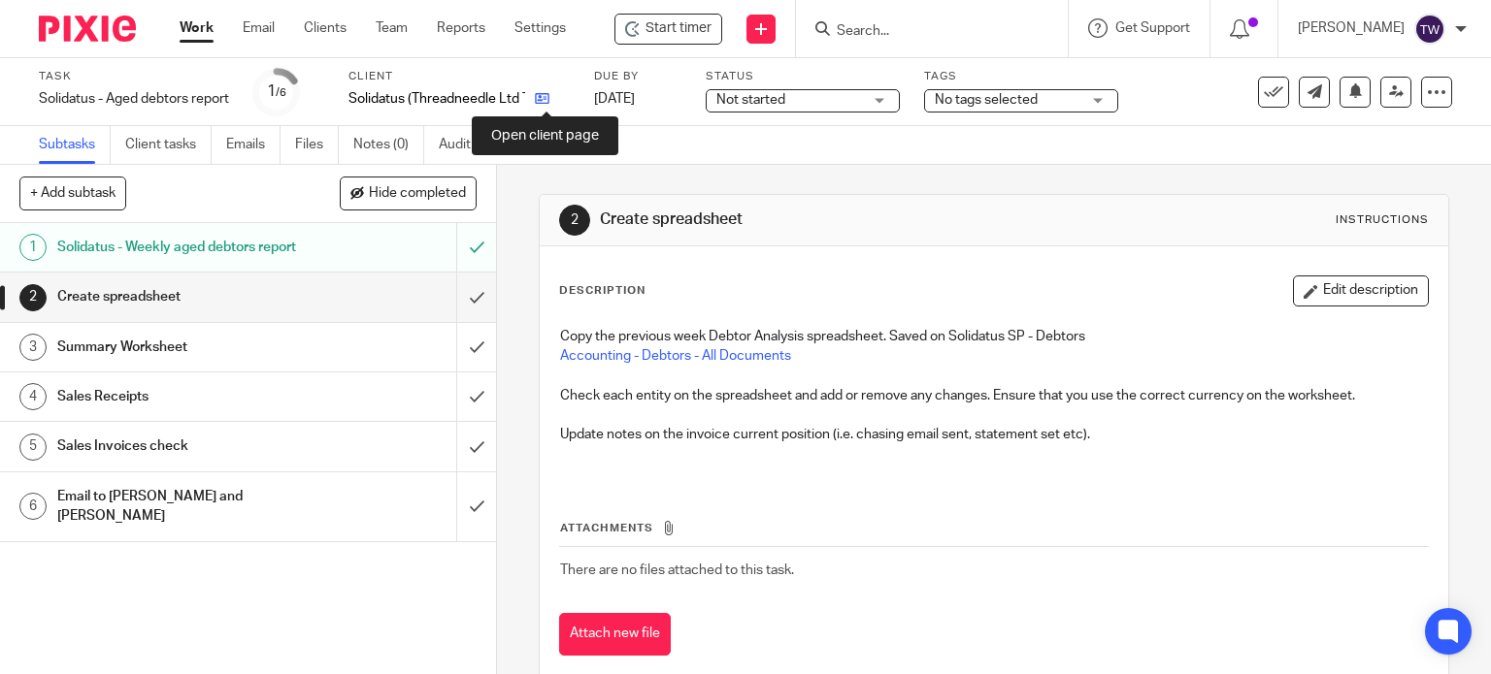
click at [543, 98] on icon at bounding box center [542, 98] width 15 height 15
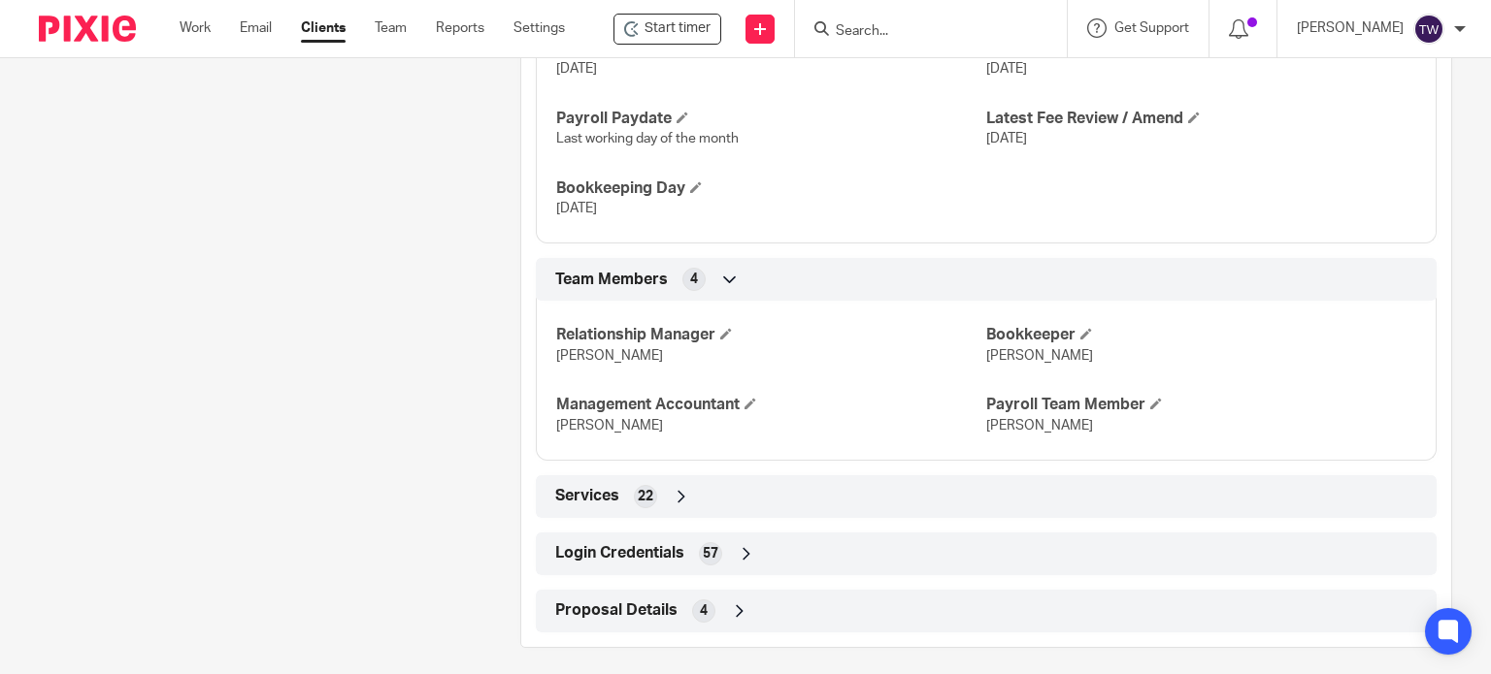
scroll to position [1346, 0]
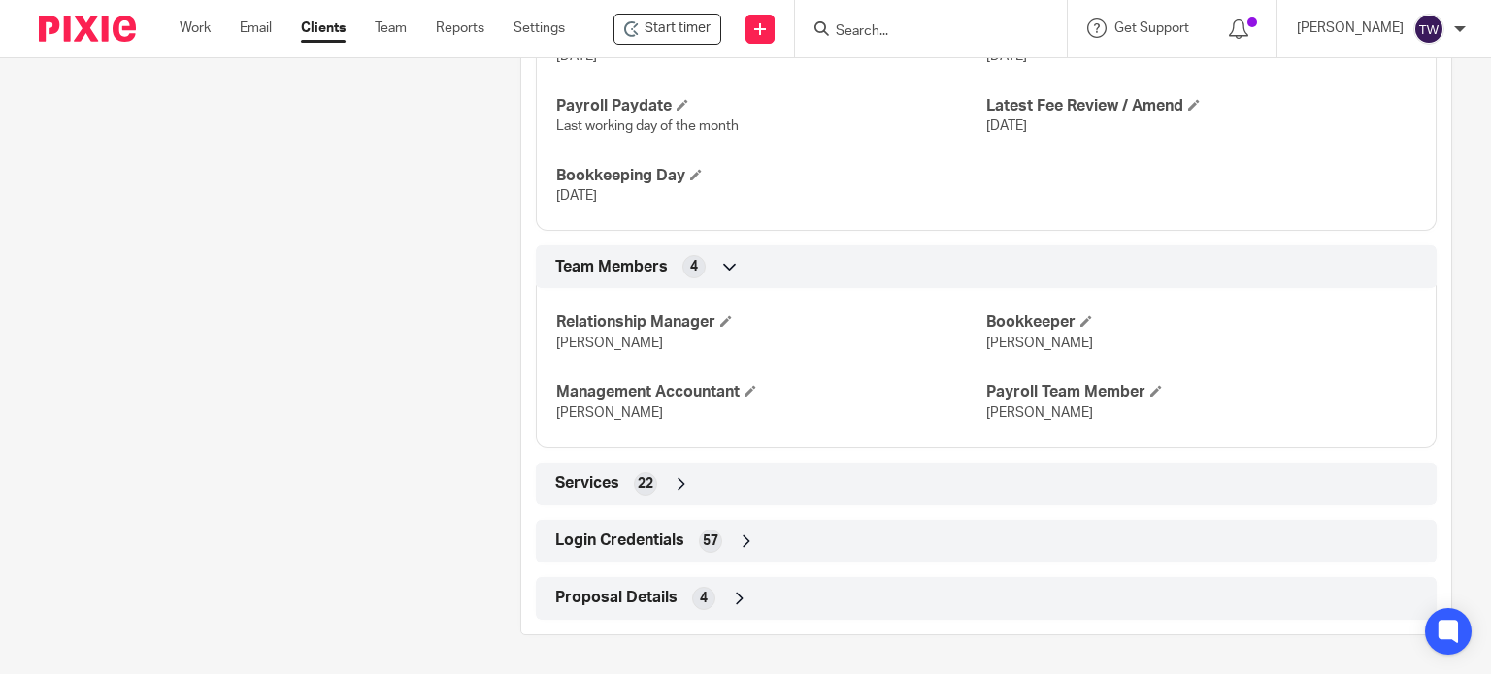
click at [687, 540] on div "Login Credentials 57" at bounding box center [985, 541] width 871 height 33
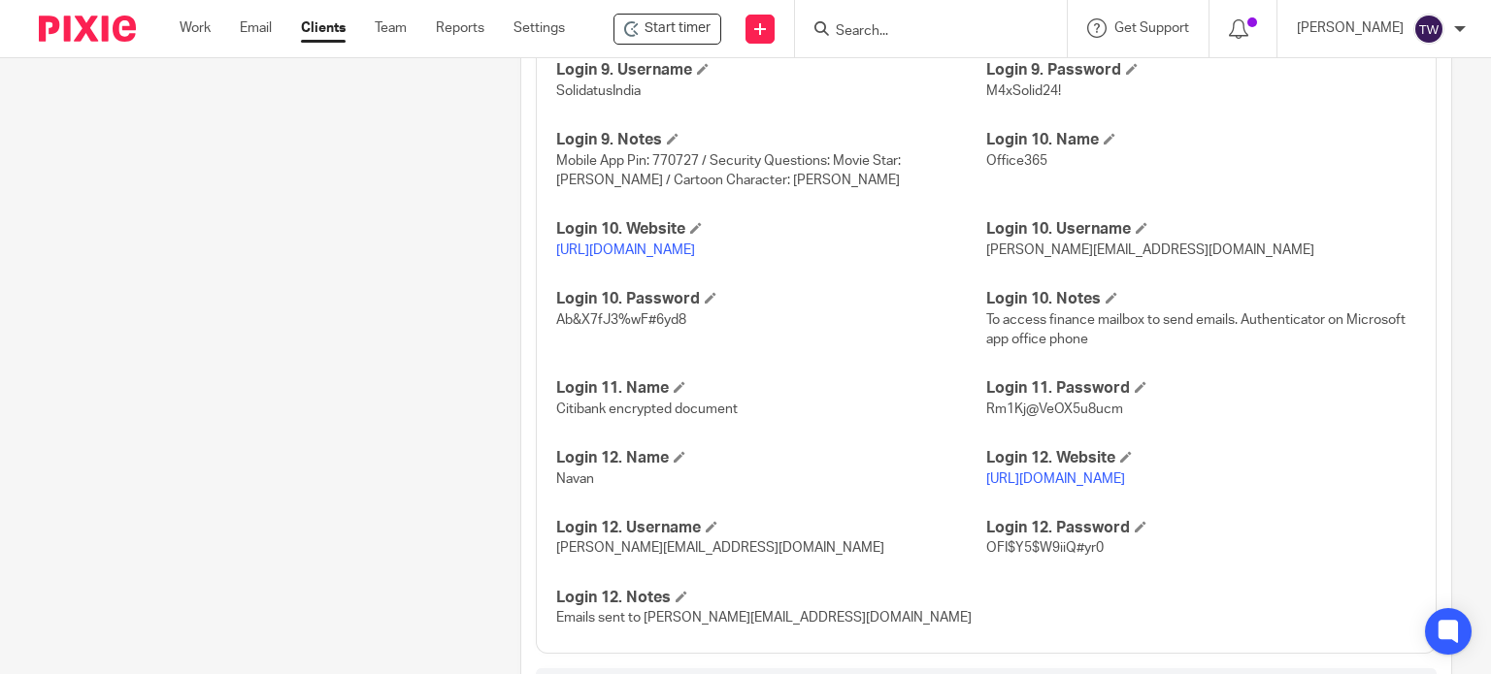
scroll to position [3384, 0]
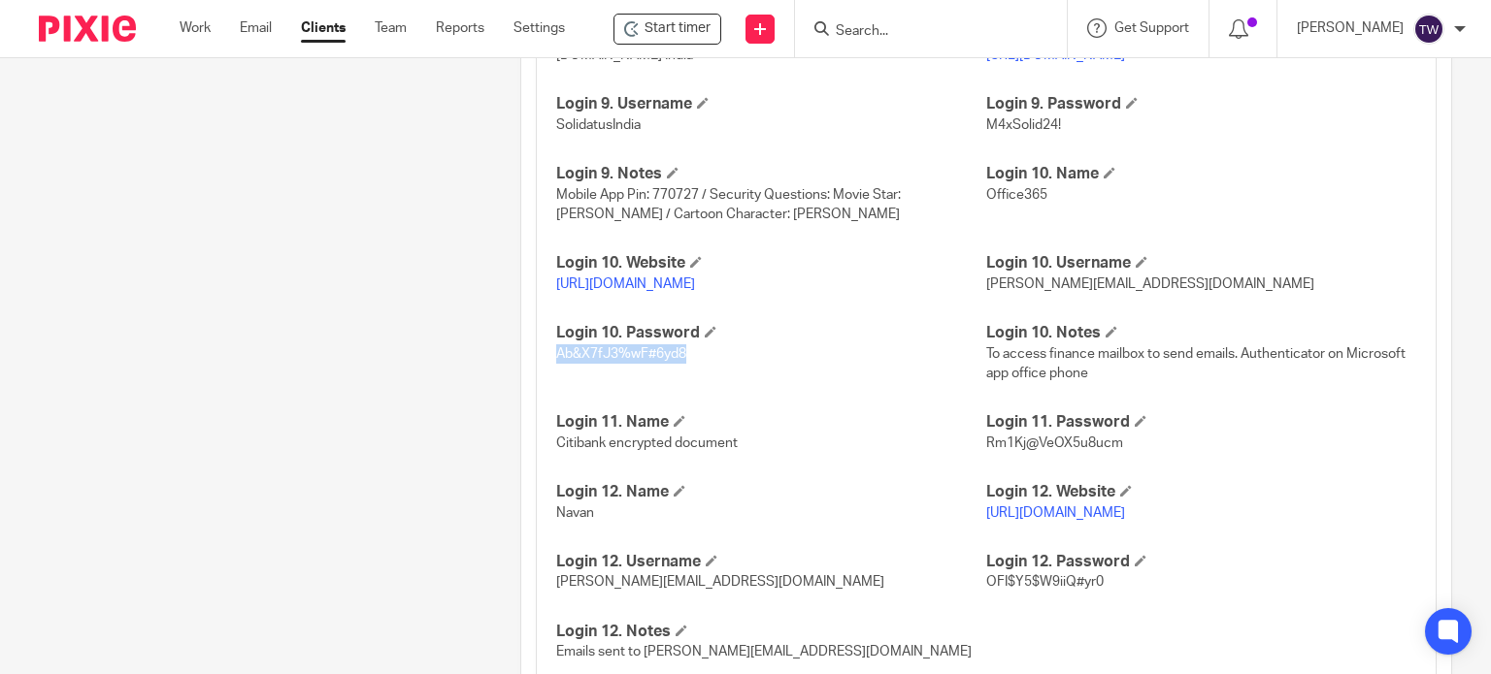
drag, startPoint x: 687, startPoint y: 411, endPoint x: 547, endPoint y: 421, distance: 140.1
copy span "Ab&X7fJ3%wF#6yd8"
